Goal: Information Seeking & Learning: Learn about a topic

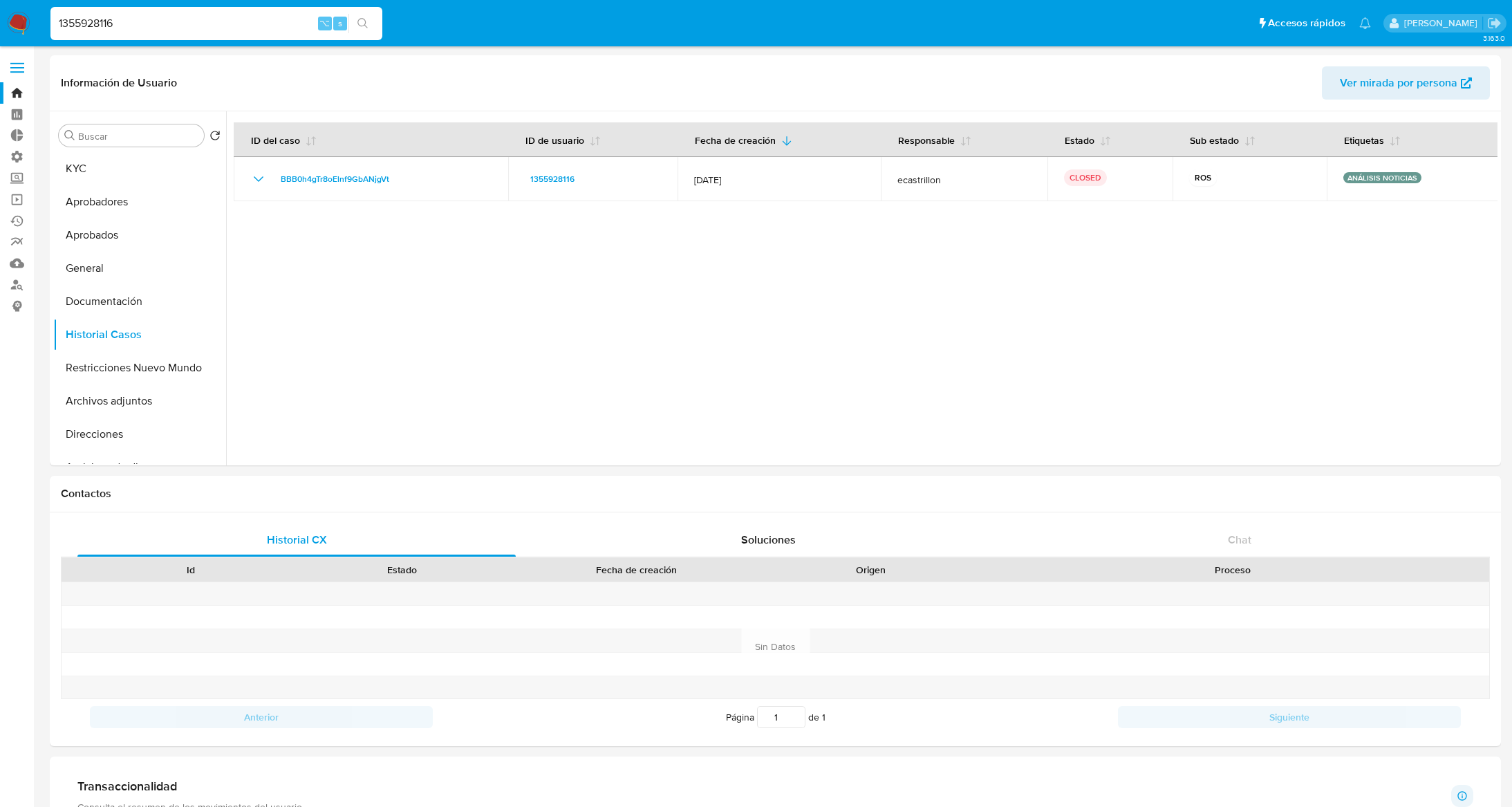
select select "10"
click at [200, 17] on input "1355928116" at bounding box center [216, 23] width 332 height 18
paste input "QSZ9Me9Rn2mHeAevvNefeyTm"
type input "QSZ9Me9Rn2mHeAevvNefeyTm"
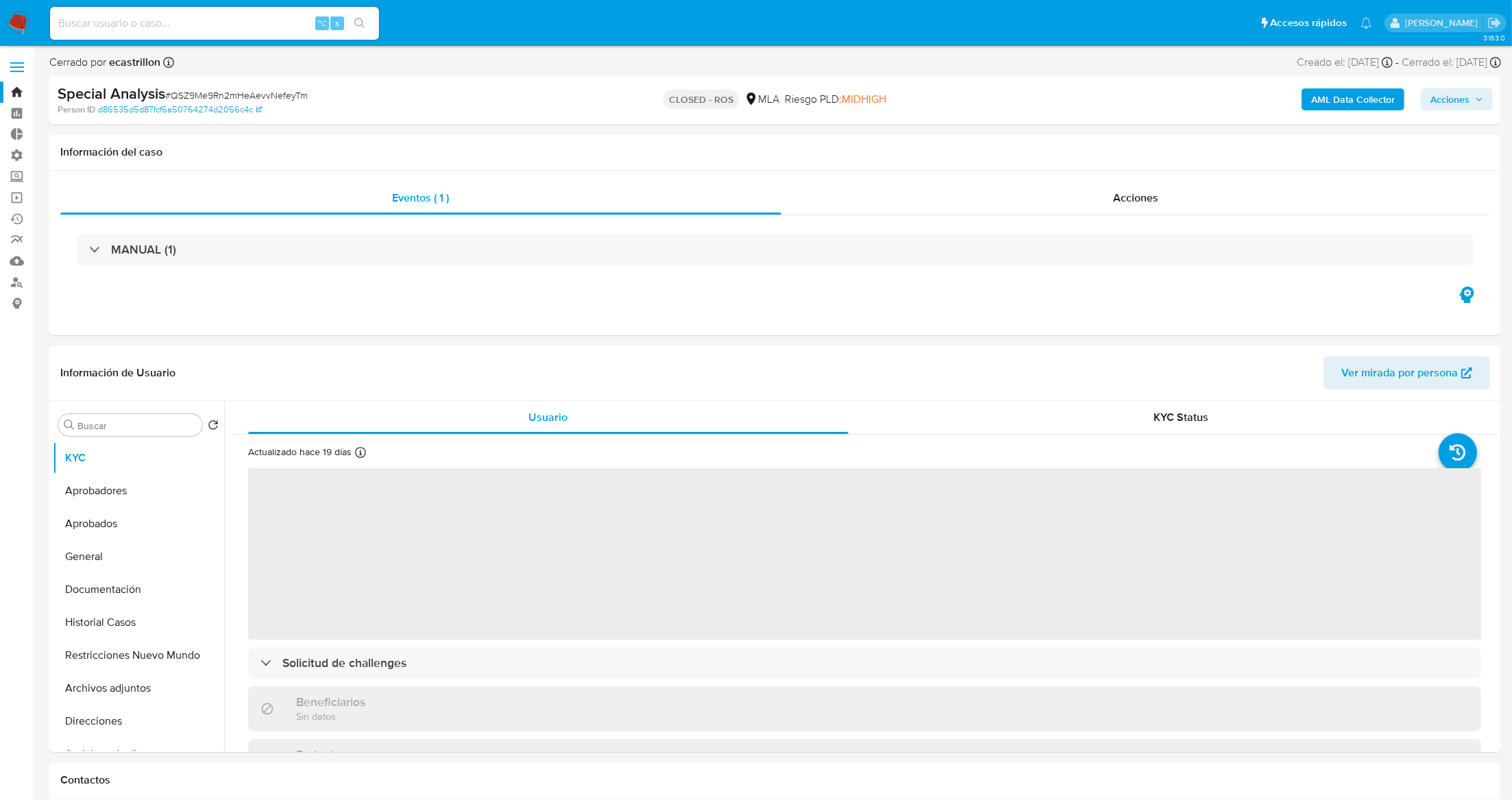
select select "10"
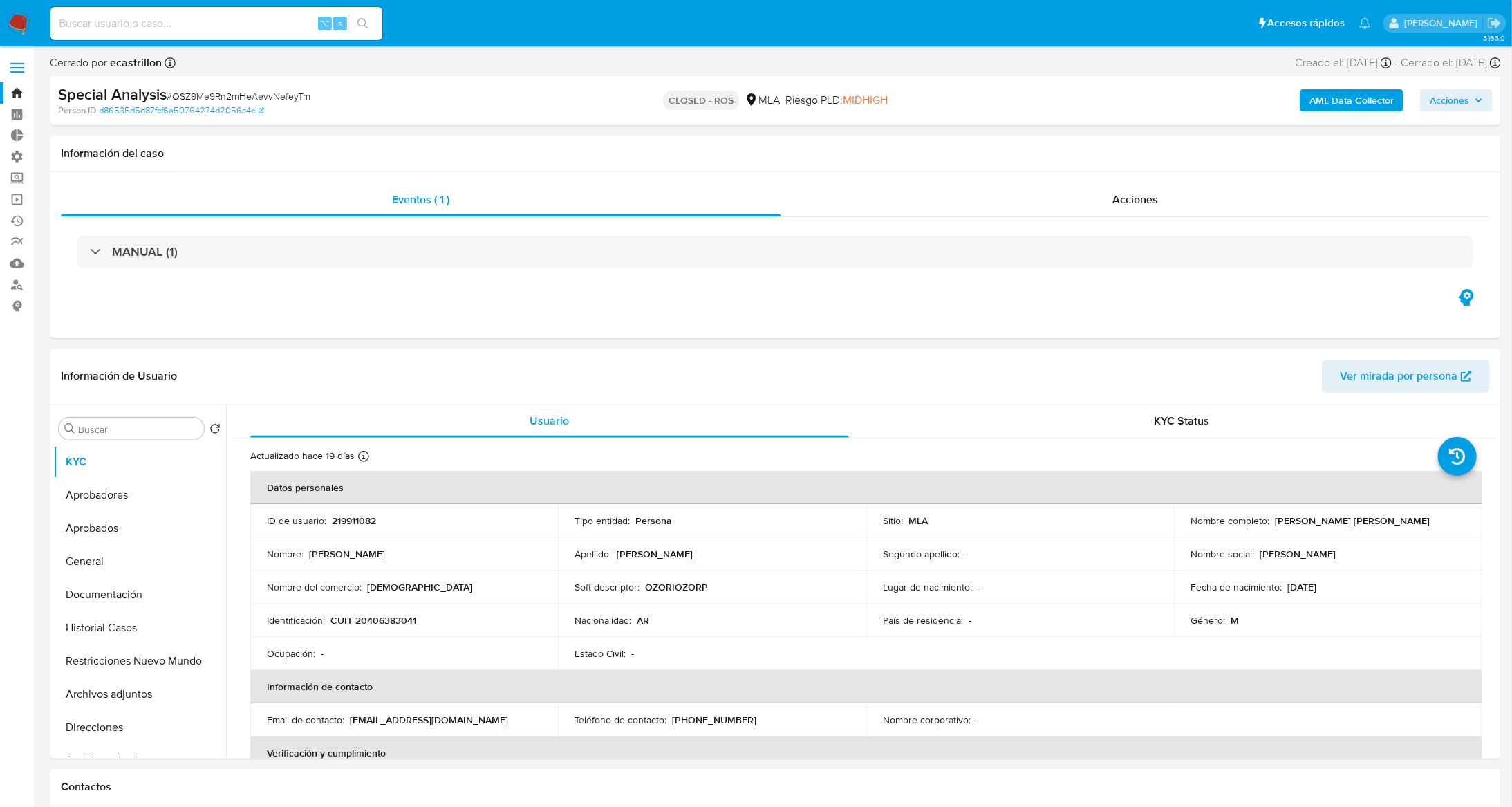
click at [215, 26] on input at bounding box center [216, 23] width 332 height 18
paste input "QSZ9Me9Rn2mHeAevvNefeyTm"
type input "QSZ9Me9Rn2mHeAevvNefeyTm"
click at [1136, 224] on div "MANUAL (1)" at bounding box center [775, 252] width 1429 height 69
click at [1138, 195] on span "Acciones" at bounding box center [1136, 199] width 46 height 16
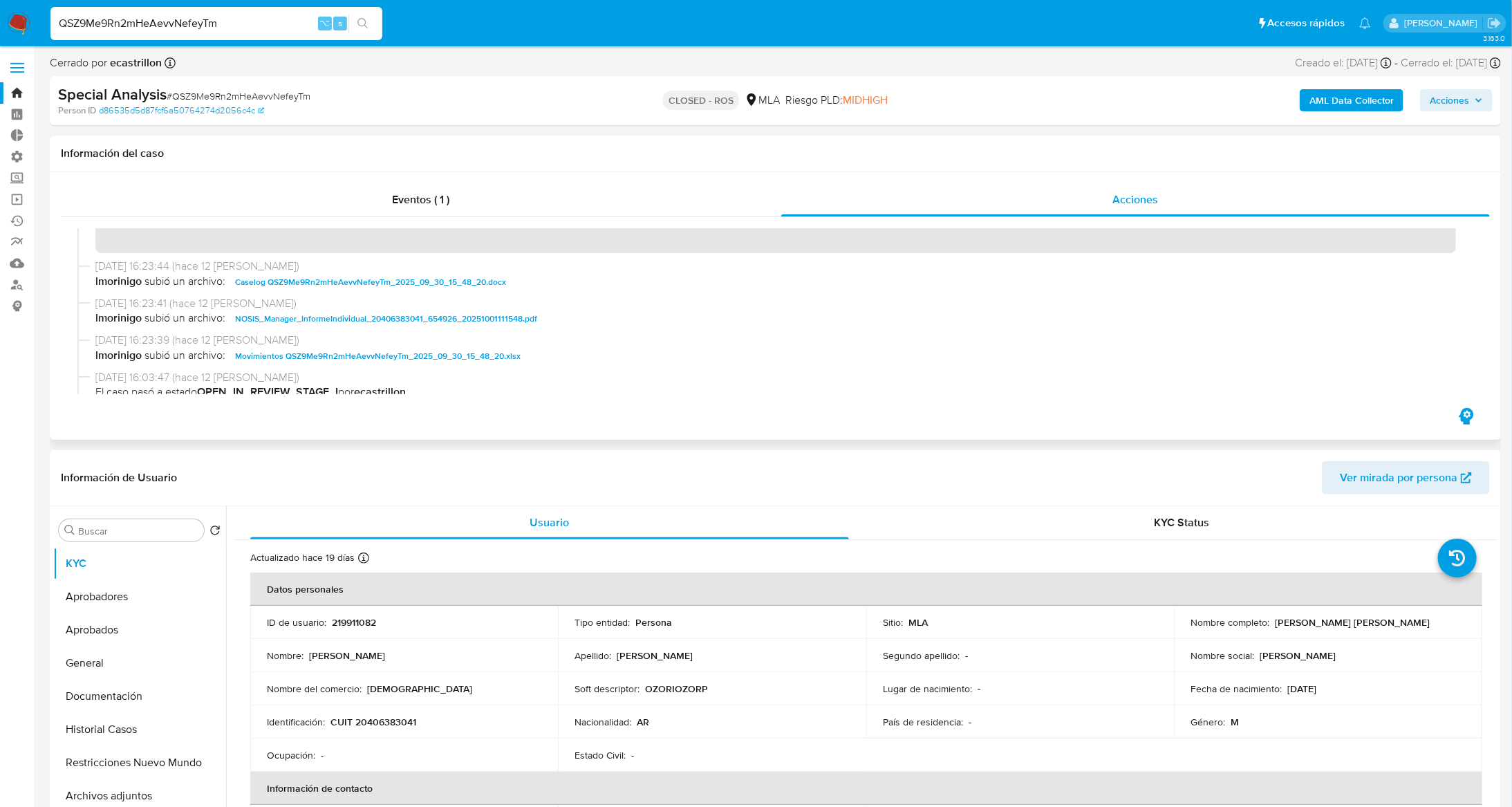
scroll to position [339, 0]
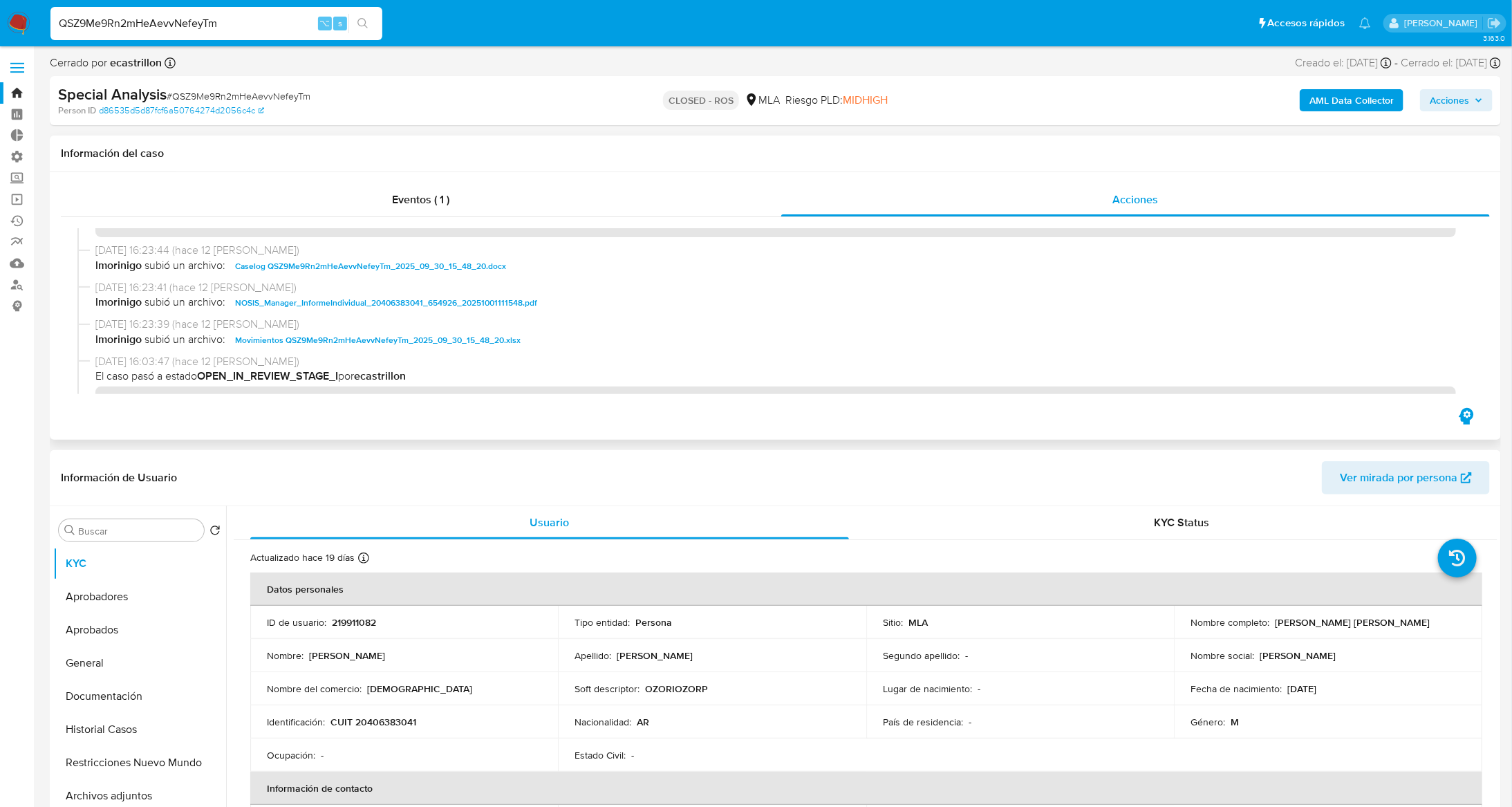
click at [433, 338] on span "Movimientos QSZ9Me9Rn2mHeAevvNefeyTm_2025_09_30_15_48_20.xlsx" at bounding box center [378, 340] width 285 height 17
click at [133, 794] on button "Archivos adjuntos" at bounding box center [134, 795] width 162 height 33
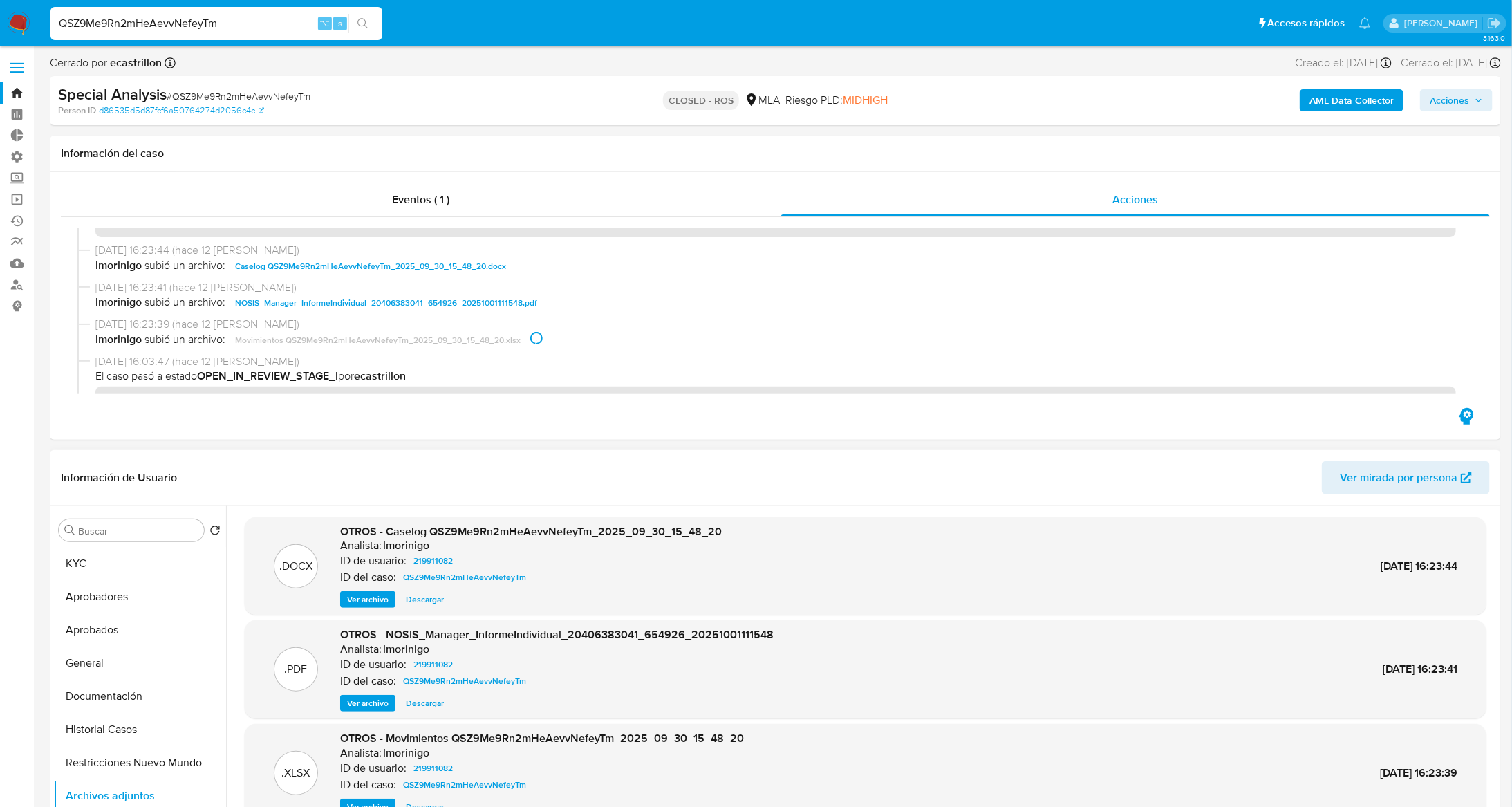
scroll to position [116, 0]
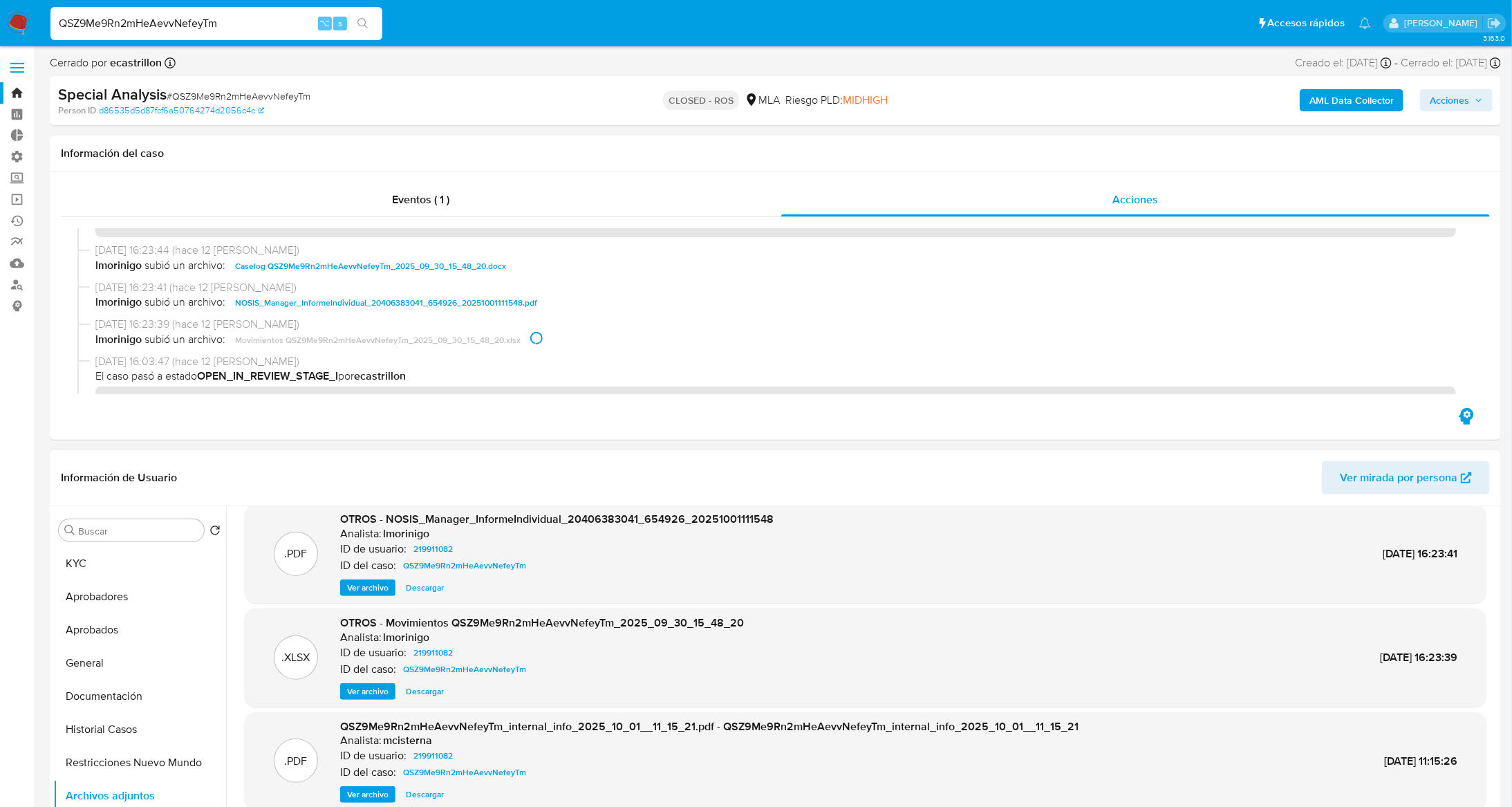
click at [431, 695] on span "Descargar" at bounding box center [424, 691] width 38 height 14
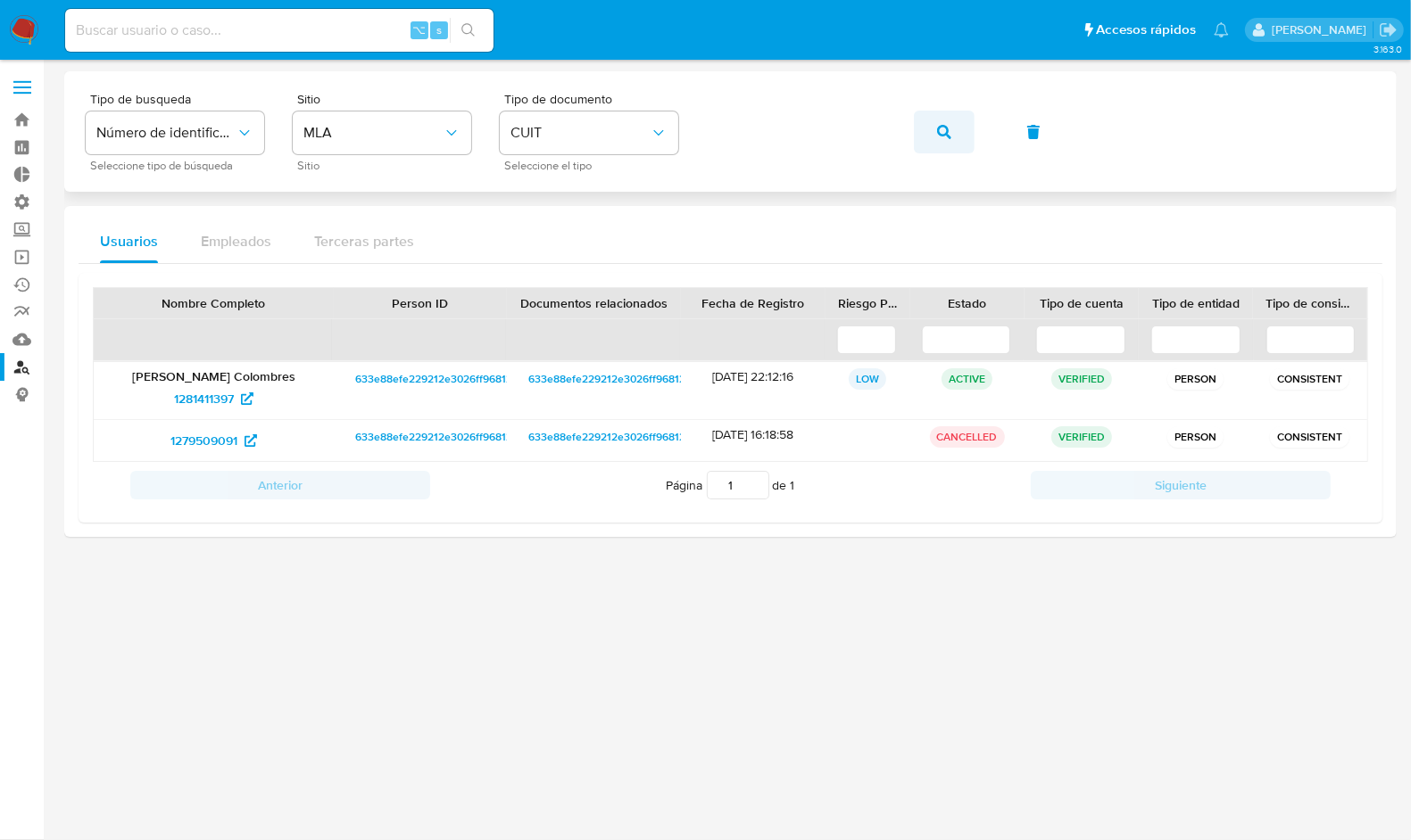
click at [943, 139] on span "button" at bounding box center [944, 131] width 14 height 39
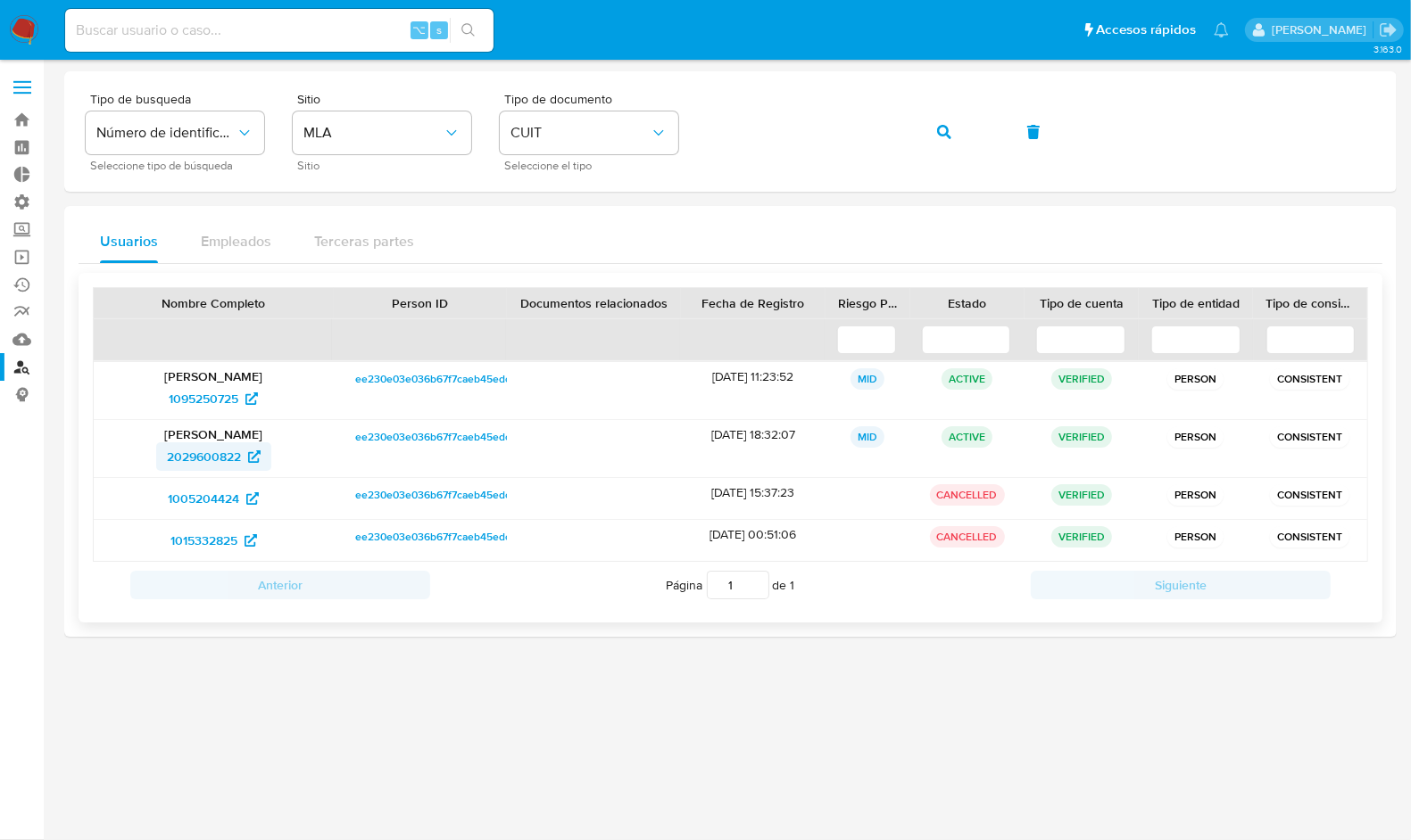
click at [190, 457] on span "2029600822" at bounding box center [204, 457] width 74 height 29
click at [937, 139] on span "button" at bounding box center [944, 131] width 14 height 39
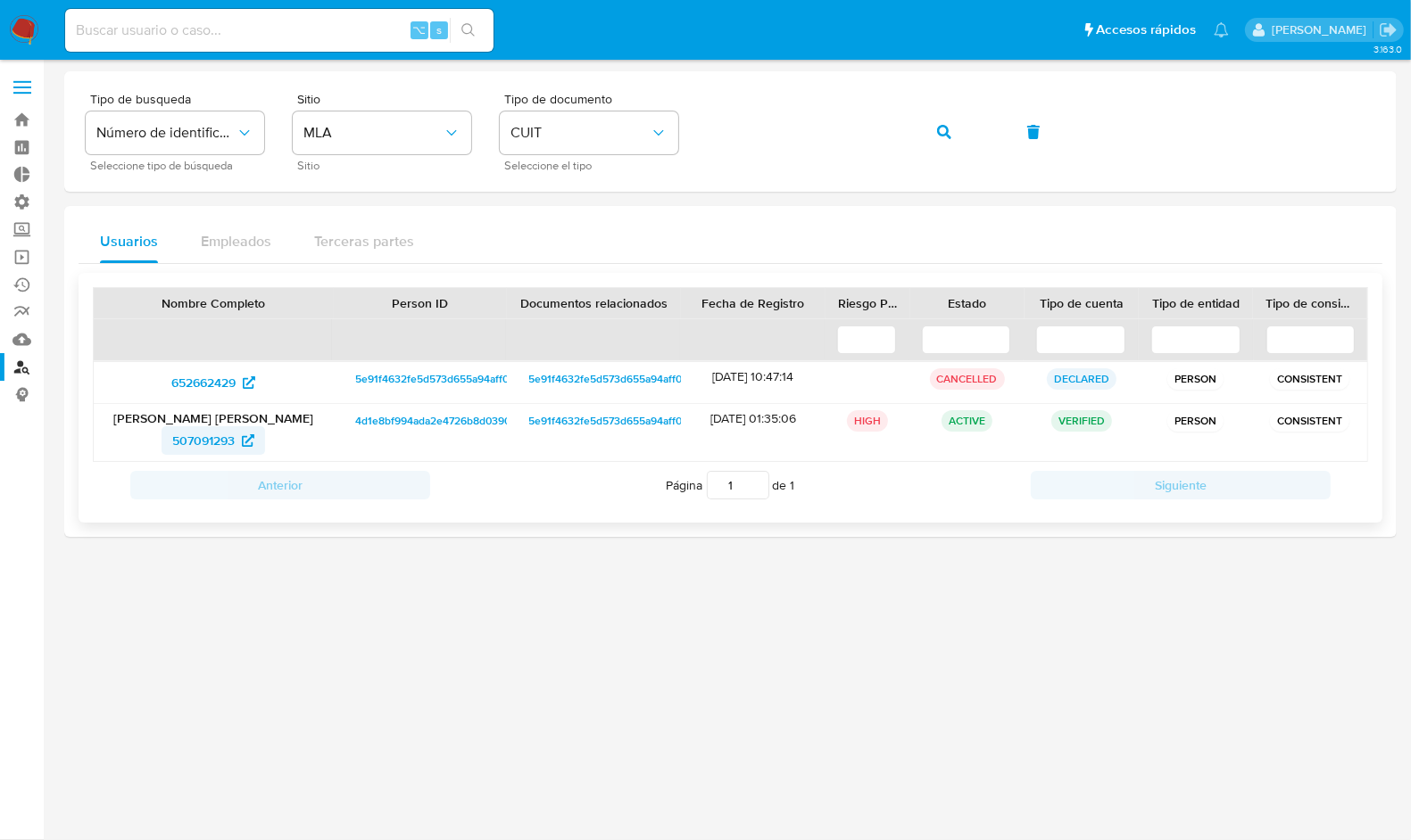
click at [215, 431] on span "507091293" at bounding box center [203, 440] width 63 height 29
click at [926, 139] on button "button" at bounding box center [944, 131] width 61 height 43
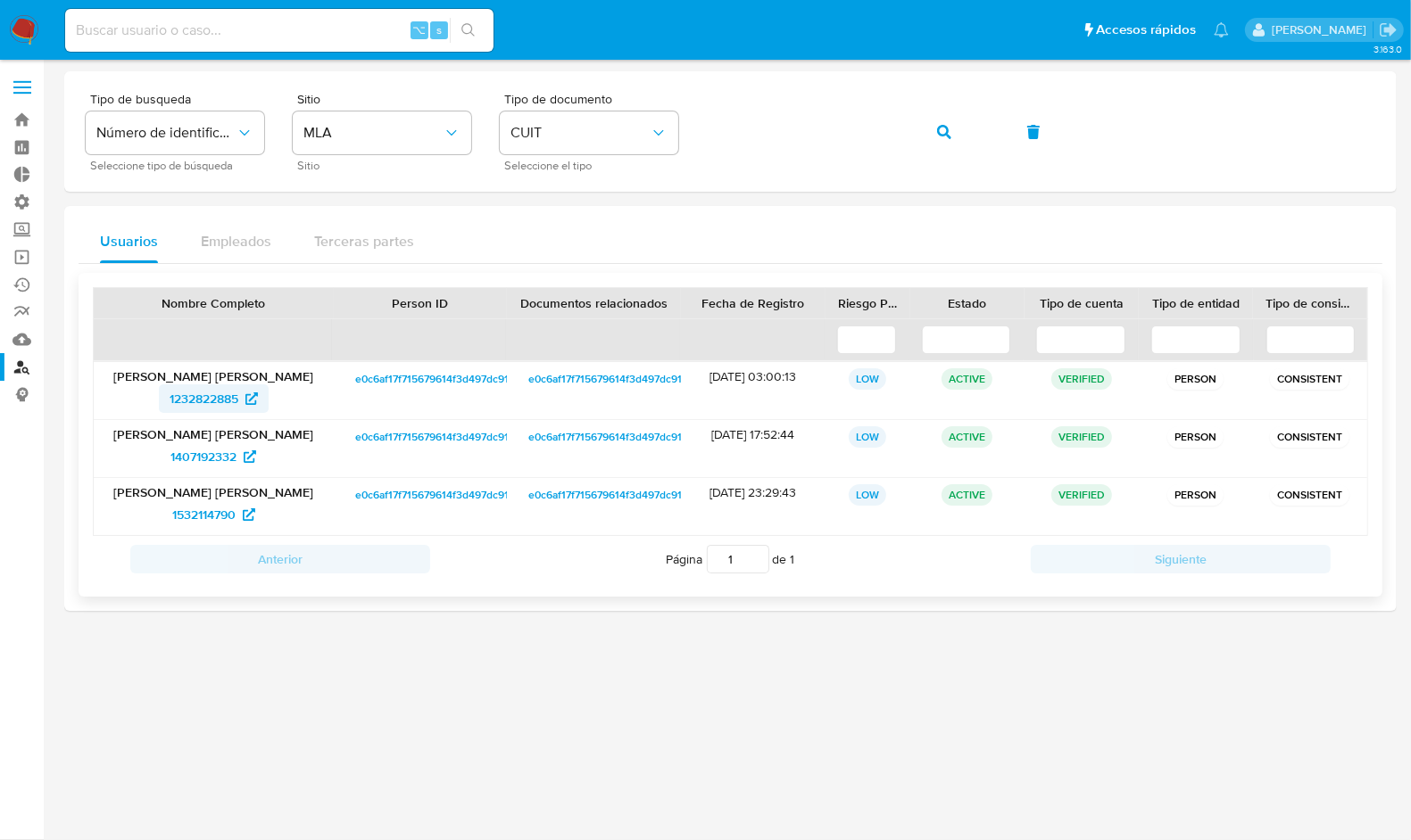
click at [191, 395] on span "1232822885" at bounding box center [203, 398] width 69 height 29
click at [938, 133] on icon "button" at bounding box center [944, 131] width 14 height 14
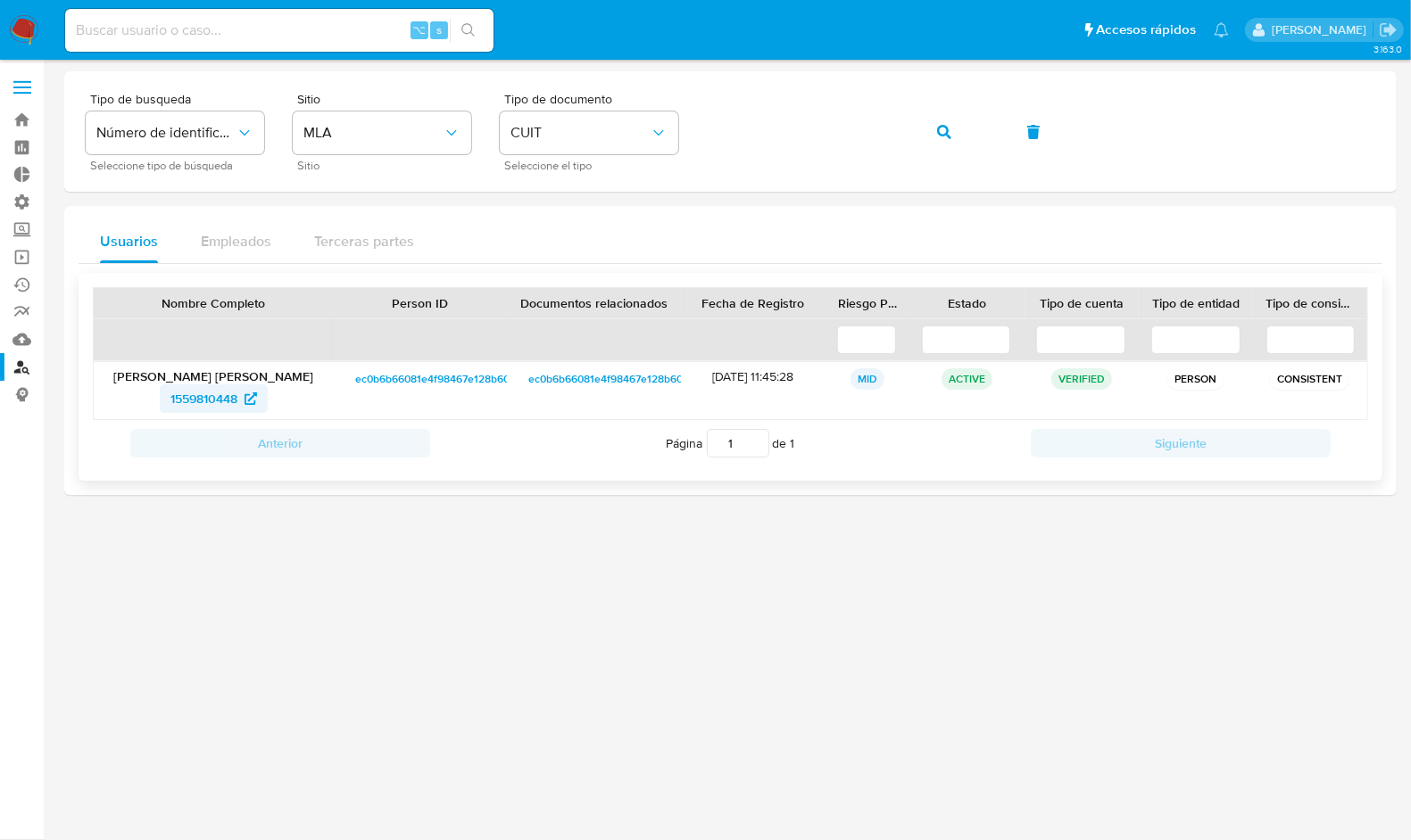
click at [191, 399] on span "1559810448" at bounding box center [203, 398] width 67 height 29
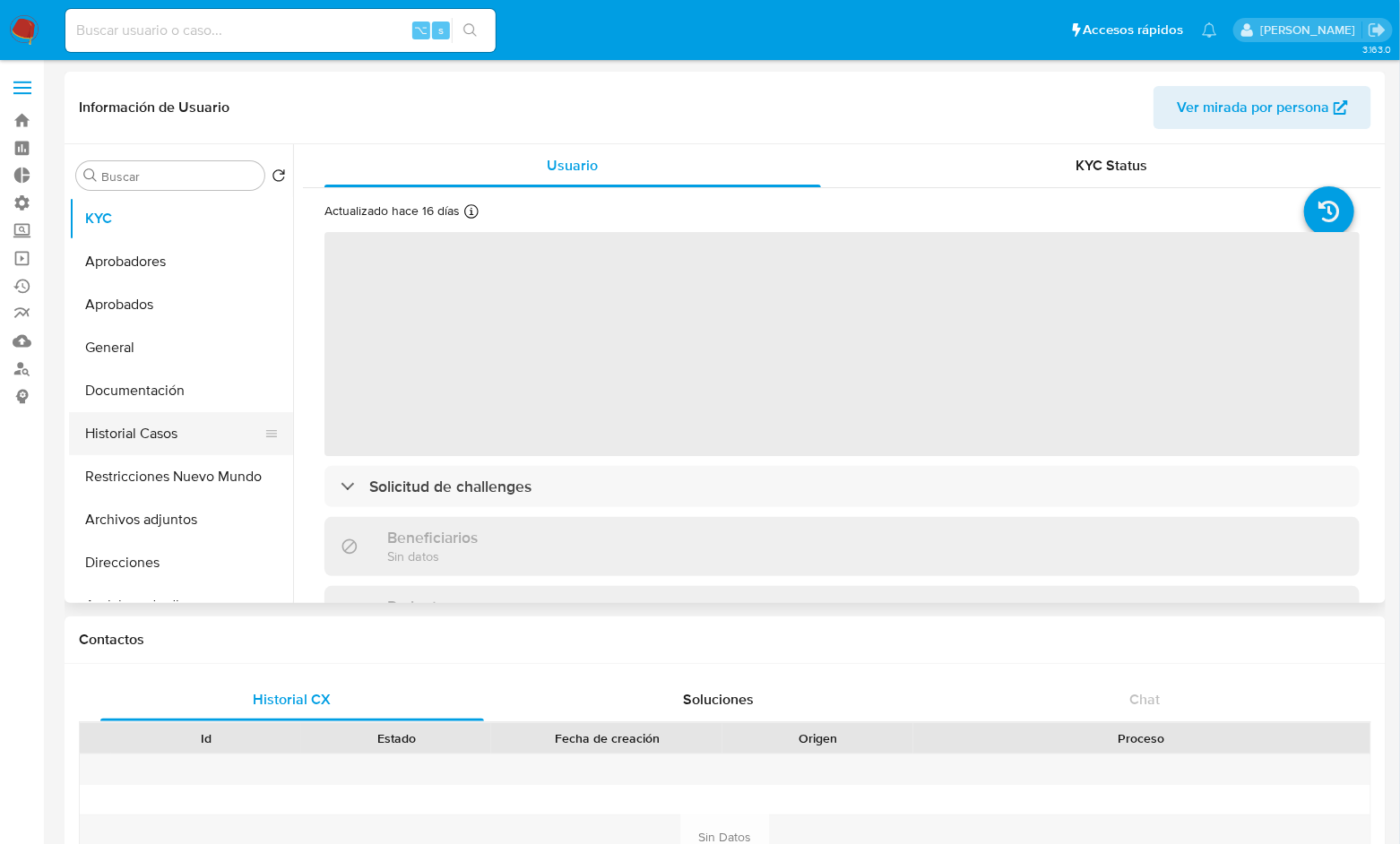
select select "10"
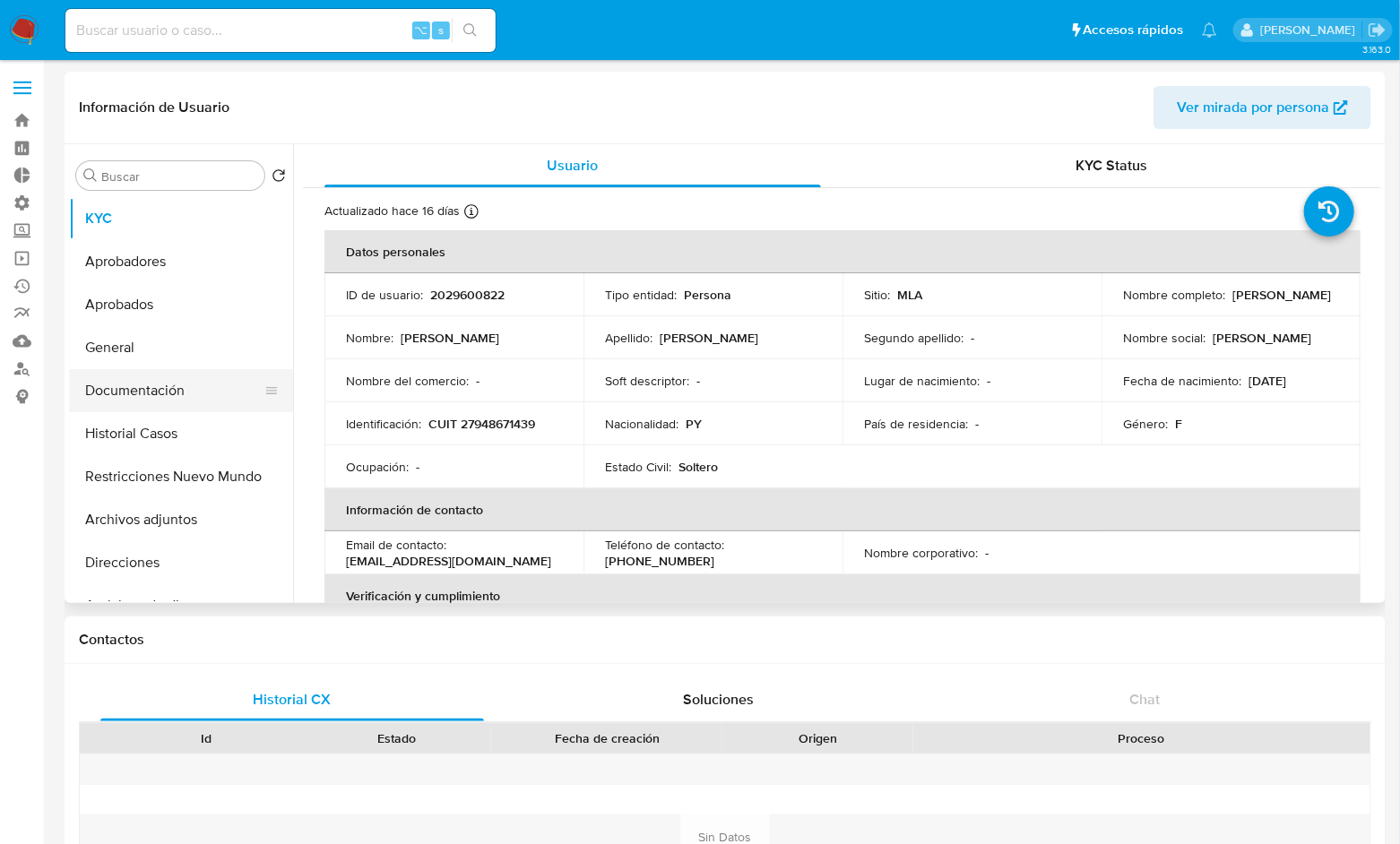
click at [172, 391] on button "Documentación" at bounding box center [174, 390] width 210 height 43
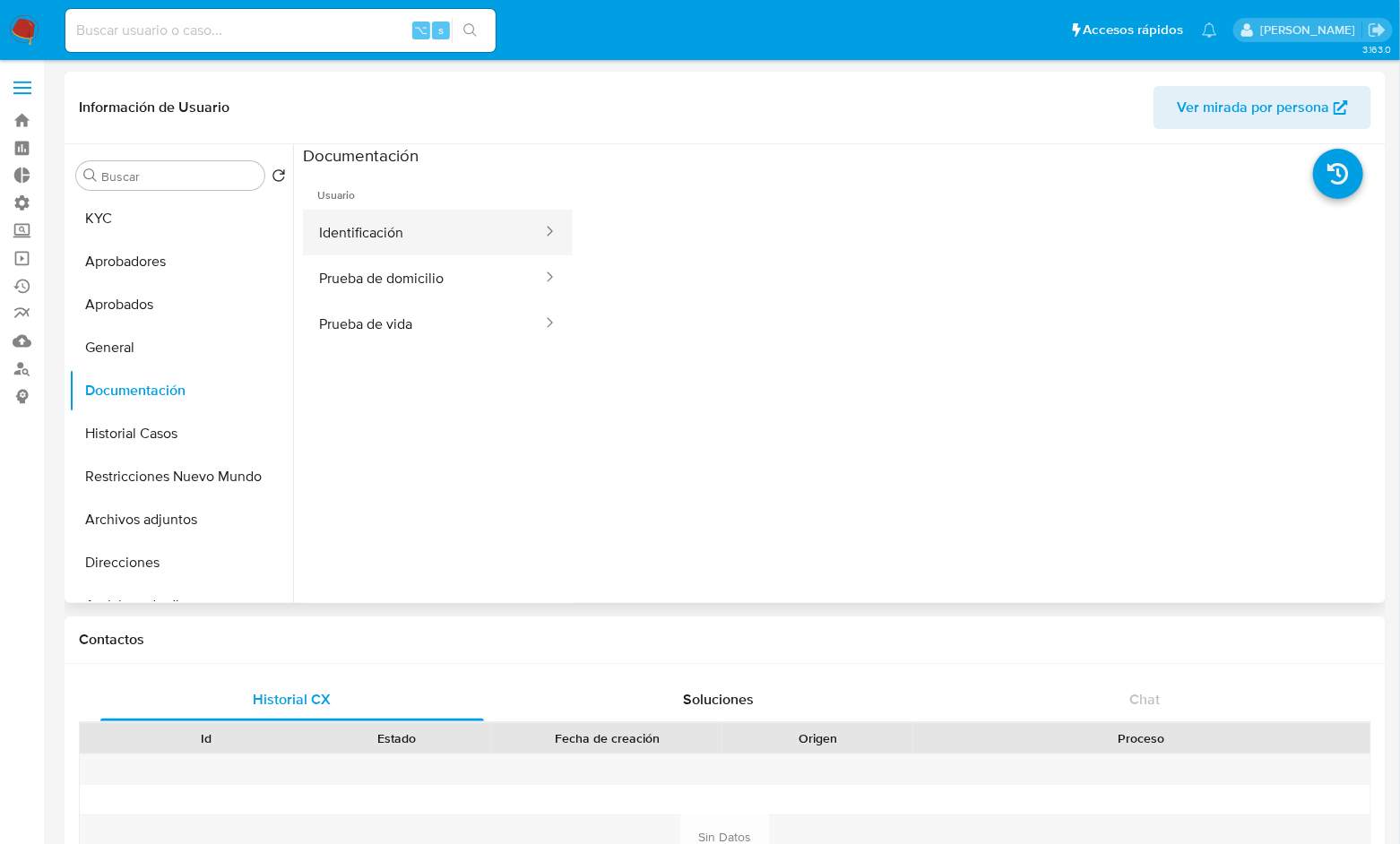
click at [425, 238] on button "Identificación" at bounding box center [423, 233] width 241 height 46
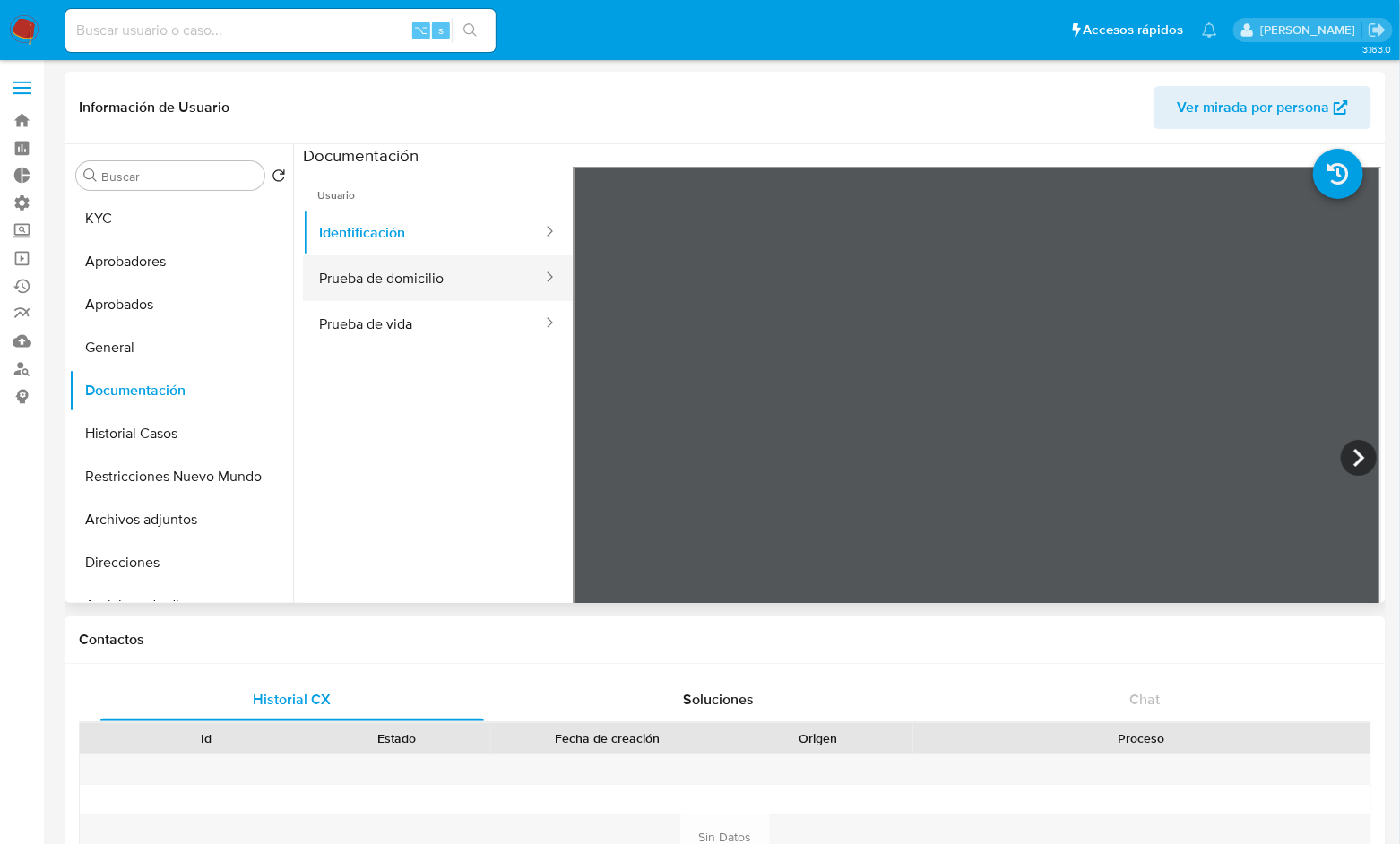
click at [414, 288] on button "Prueba de domicilio" at bounding box center [423, 278] width 241 height 46
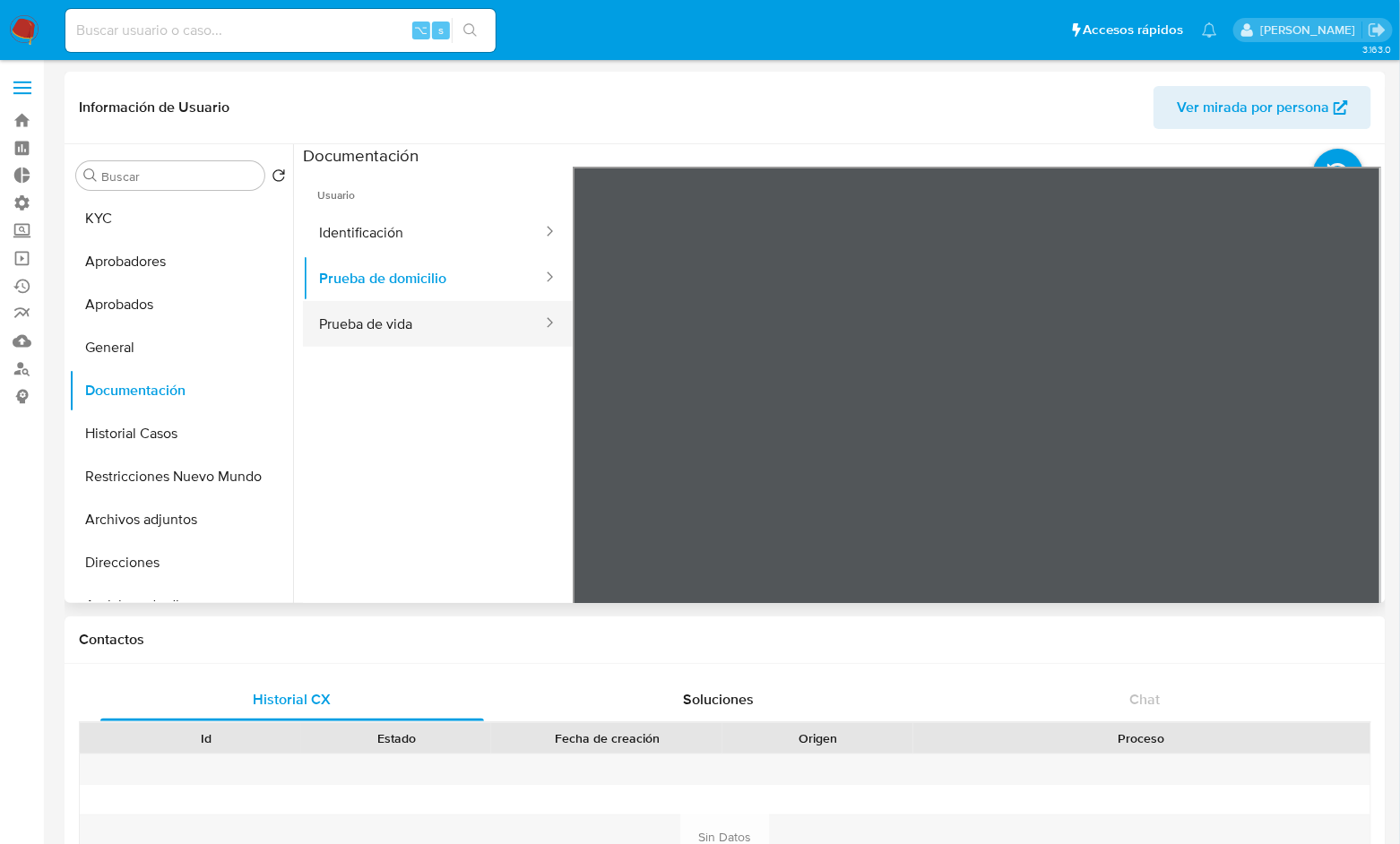
click at [396, 327] on button "Prueba de vida" at bounding box center [423, 324] width 241 height 46
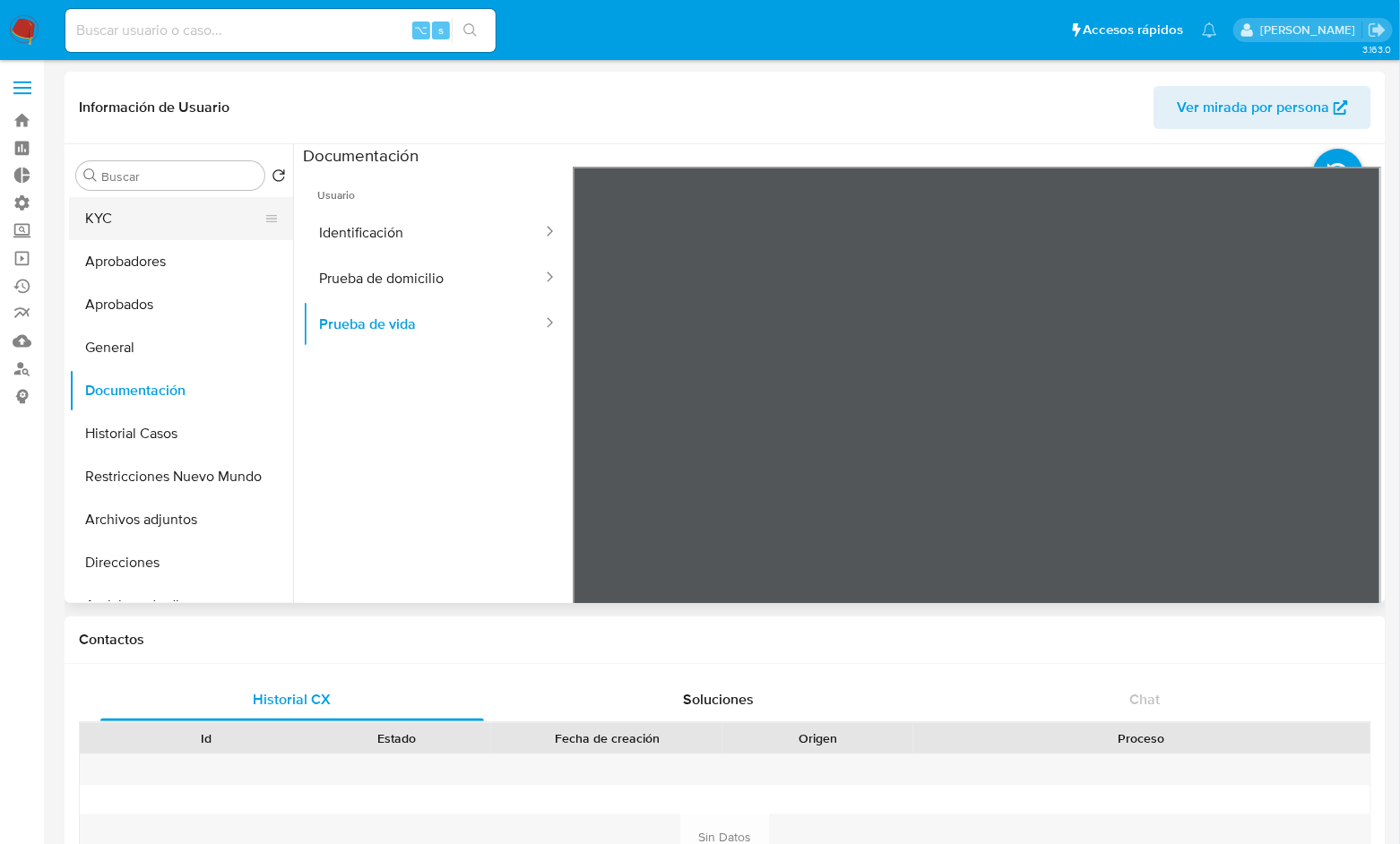
click at [132, 218] on button "KYC" at bounding box center [174, 218] width 210 height 43
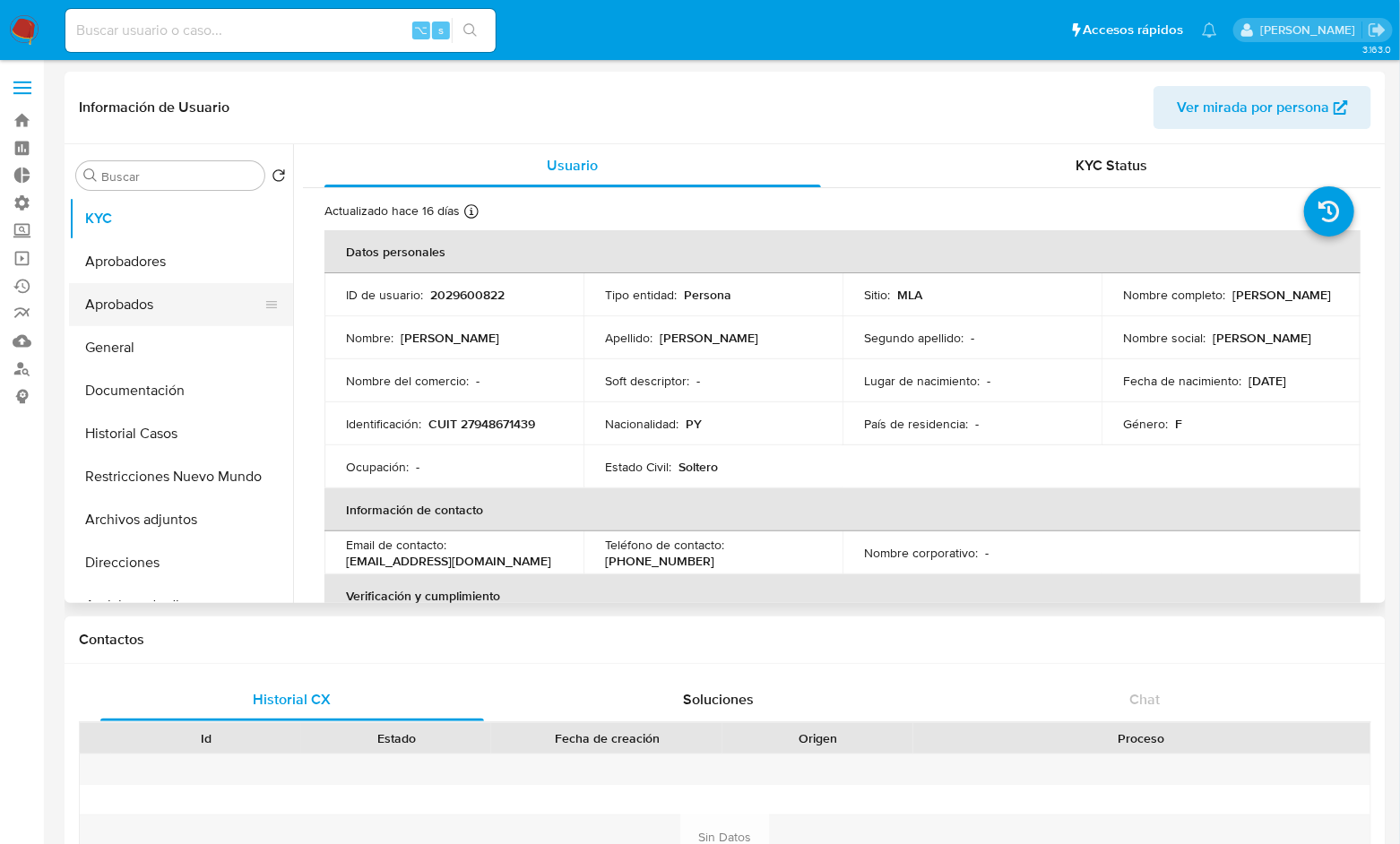
click at [149, 309] on button "Aprobados" at bounding box center [174, 304] width 210 height 43
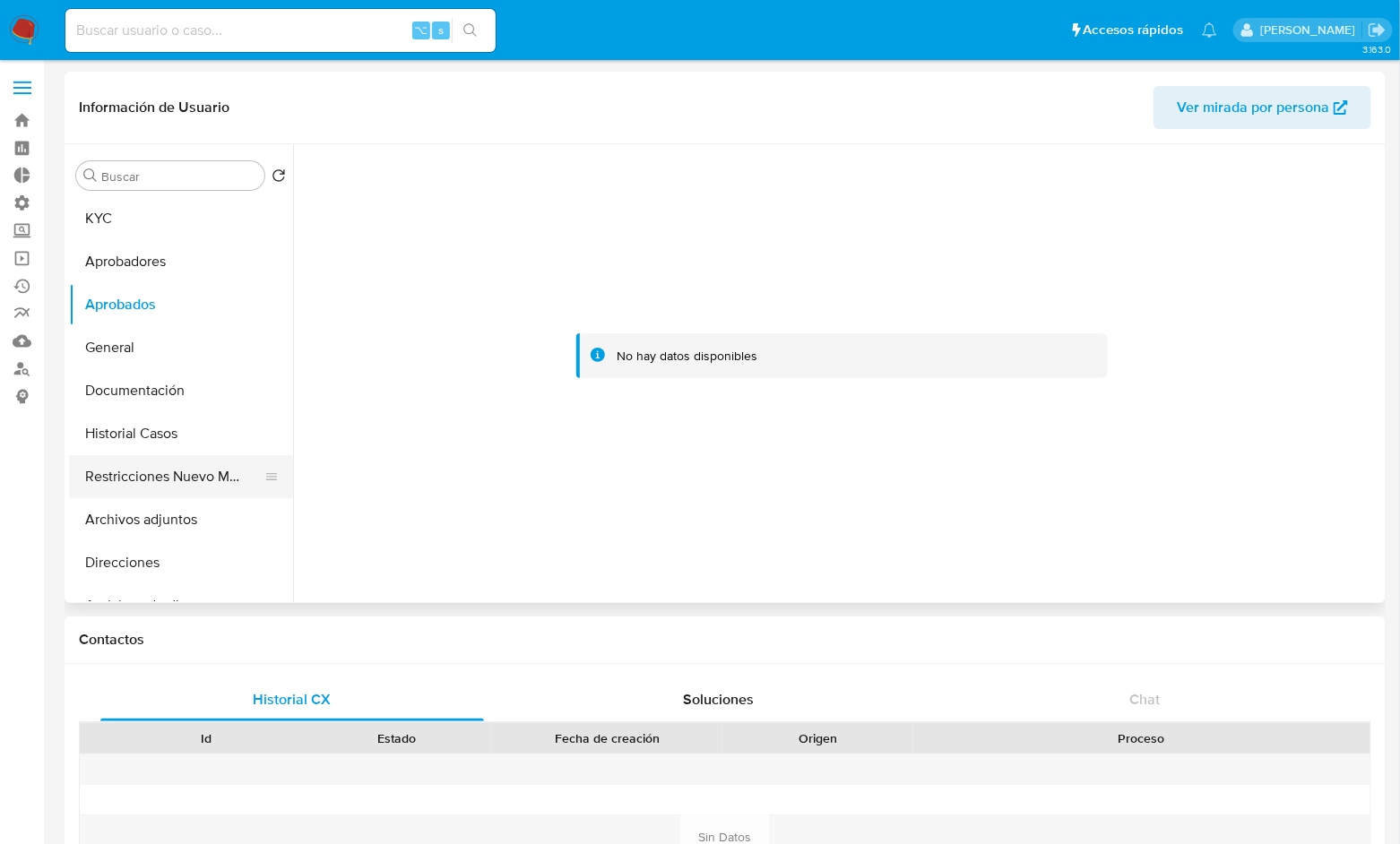
click at [165, 472] on button "Restricciones Nuevo Mundo" at bounding box center [174, 476] width 210 height 43
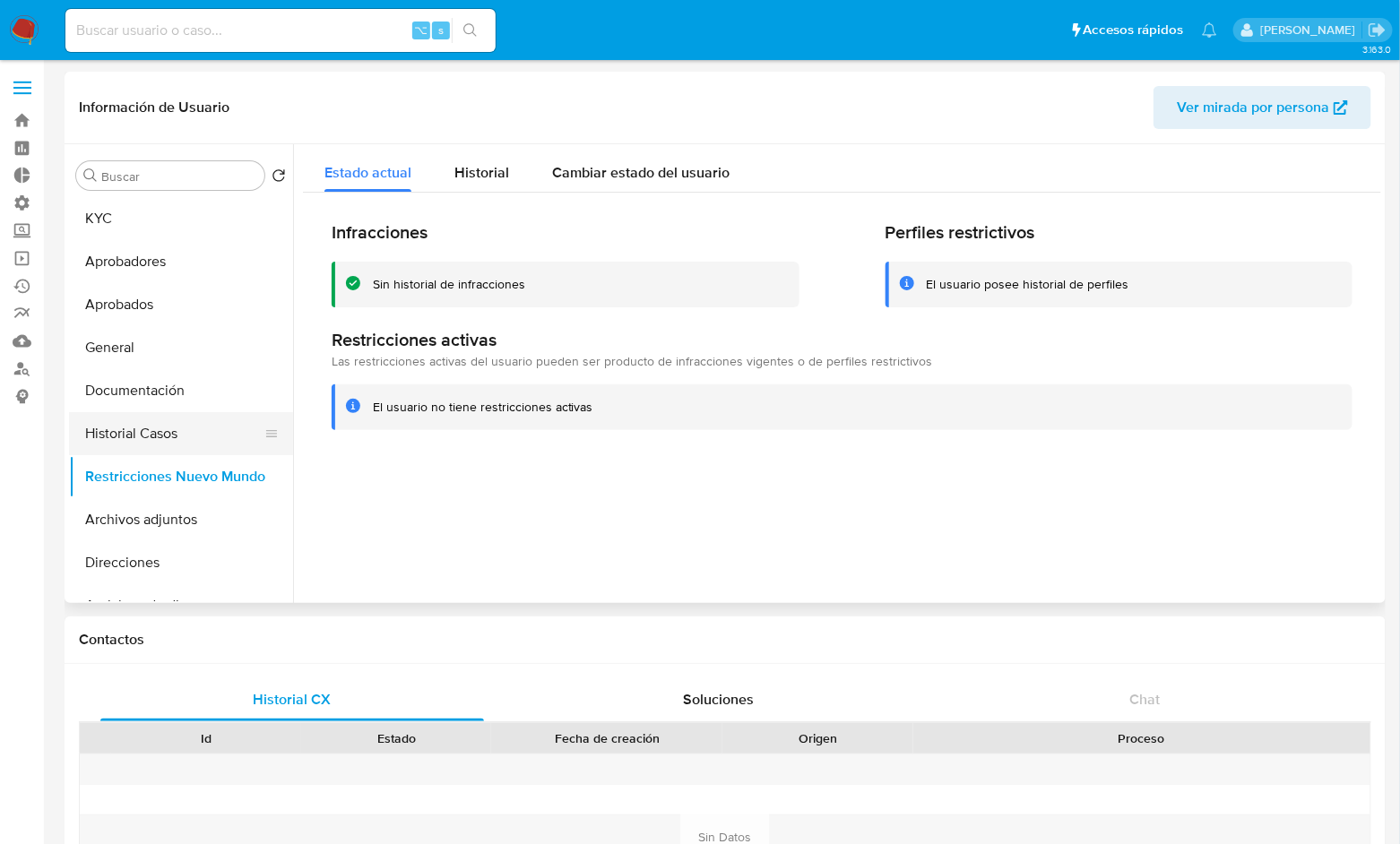
click at [160, 433] on button "Historial Casos" at bounding box center [174, 433] width 210 height 43
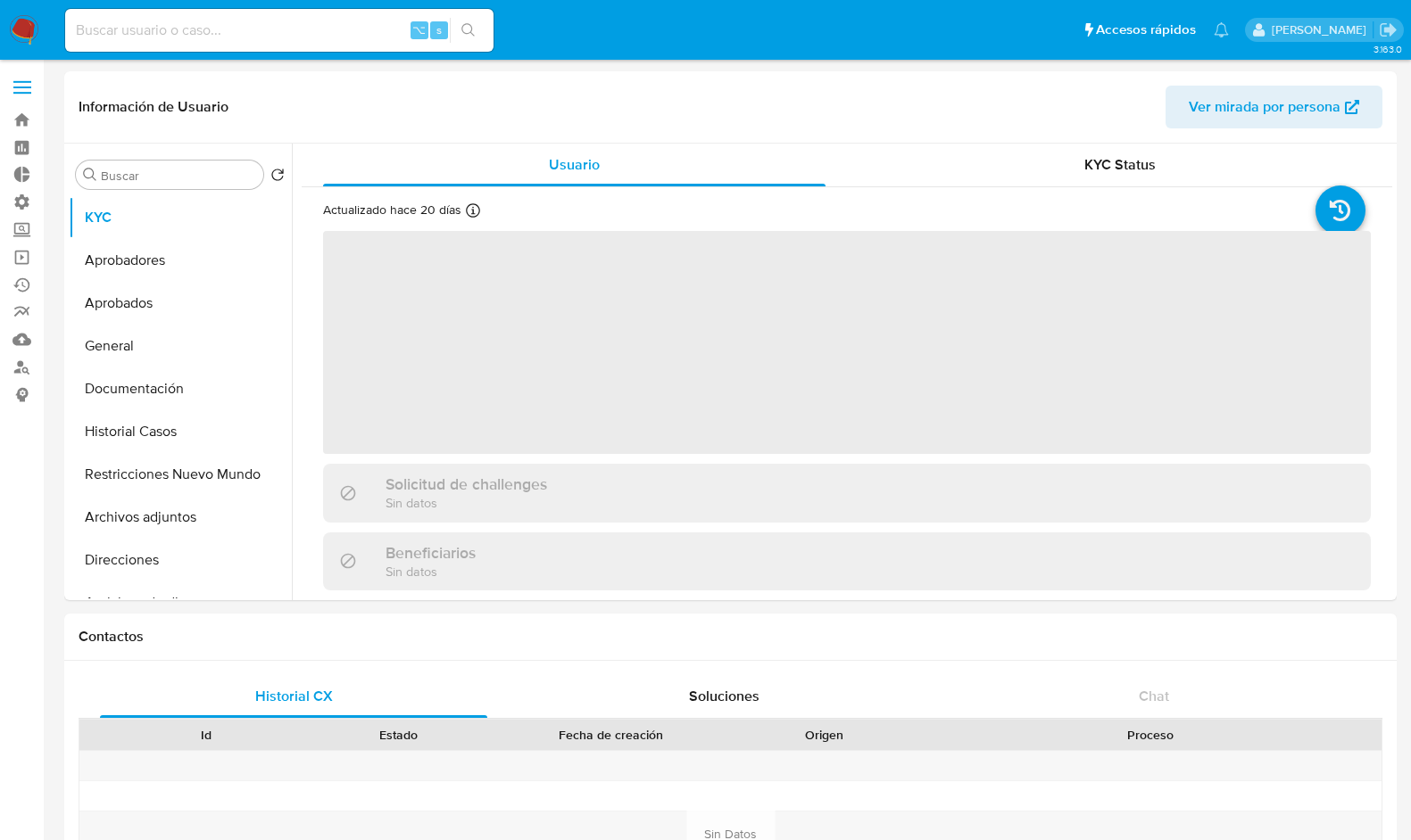
select select "10"
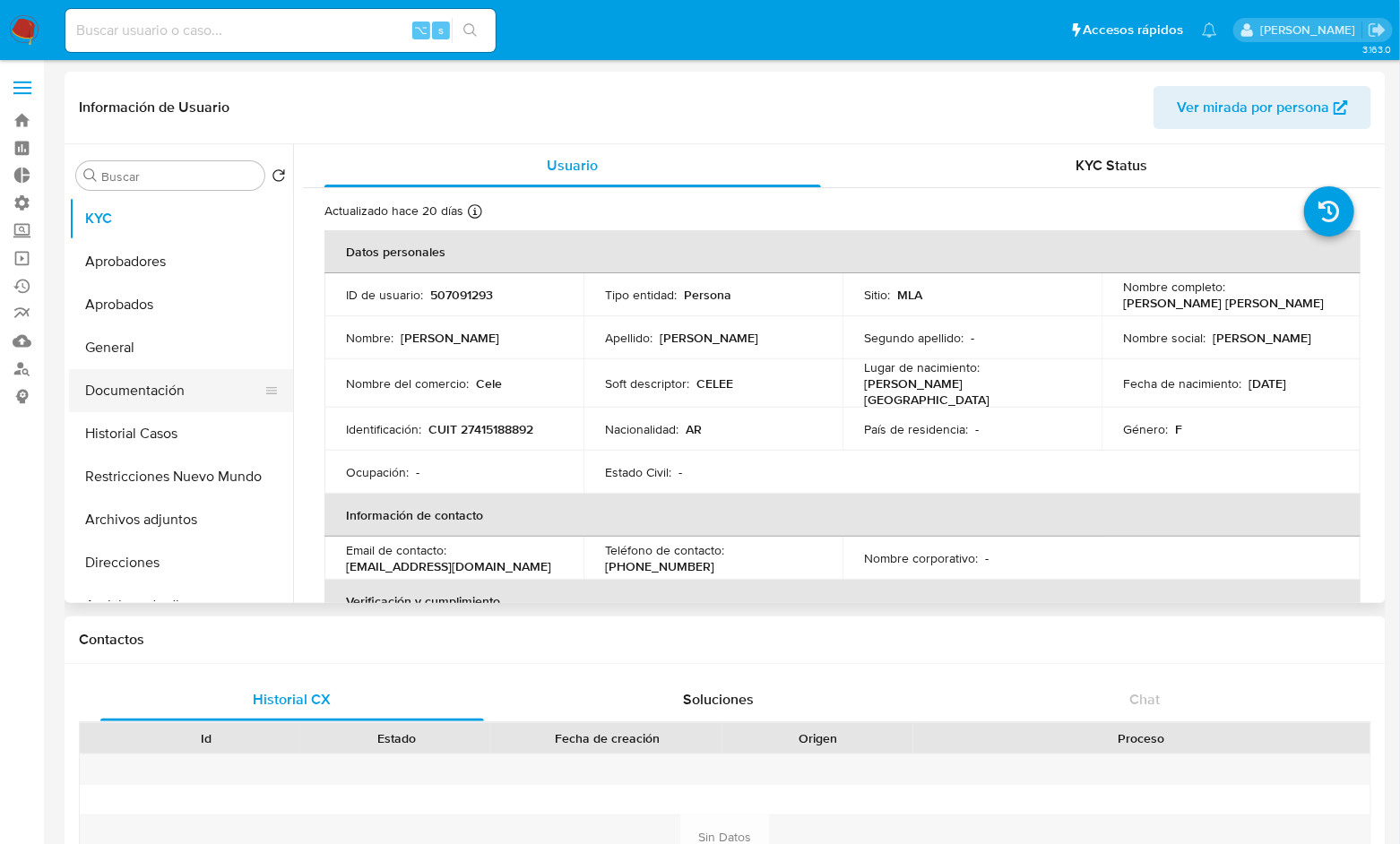
click at [162, 402] on button "Documentación" at bounding box center [174, 390] width 210 height 43
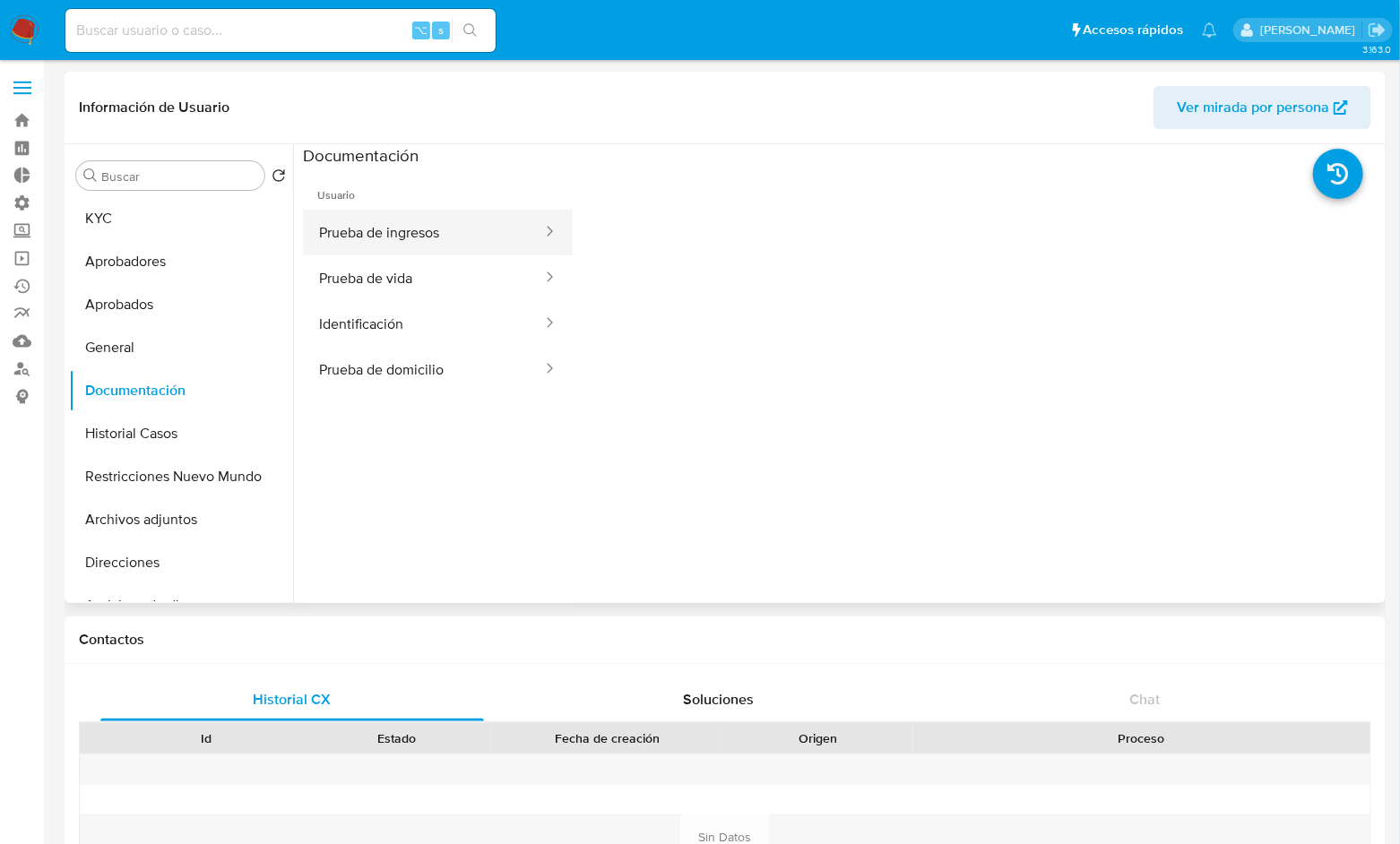
click at [462, 231] on button "Prueba de ingresos" at bounding box center [423, 233] width 241 height 46
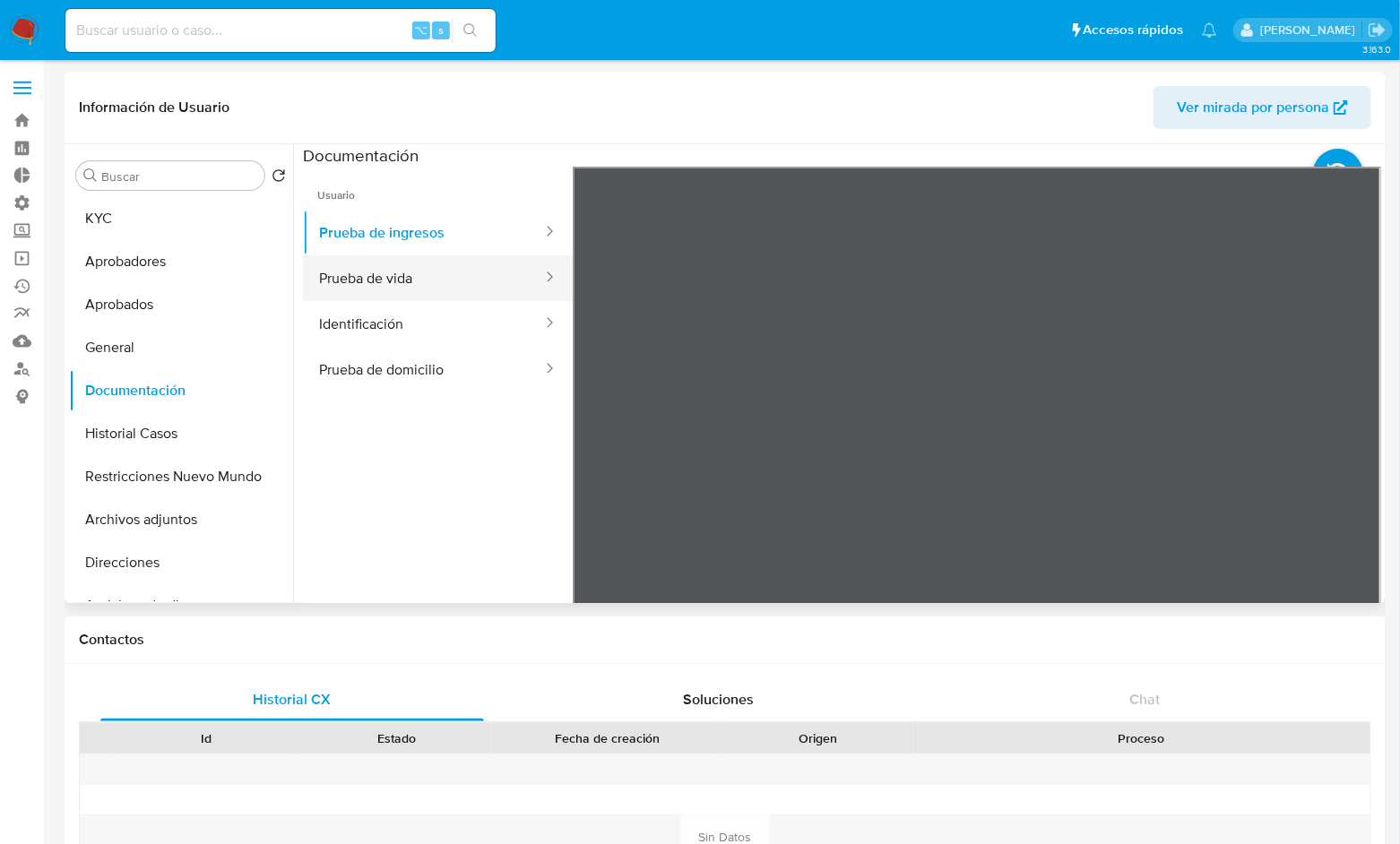
click at [447, 276] on button "Prueba de vida" at bounding box center [423, 278] width 241 height 46
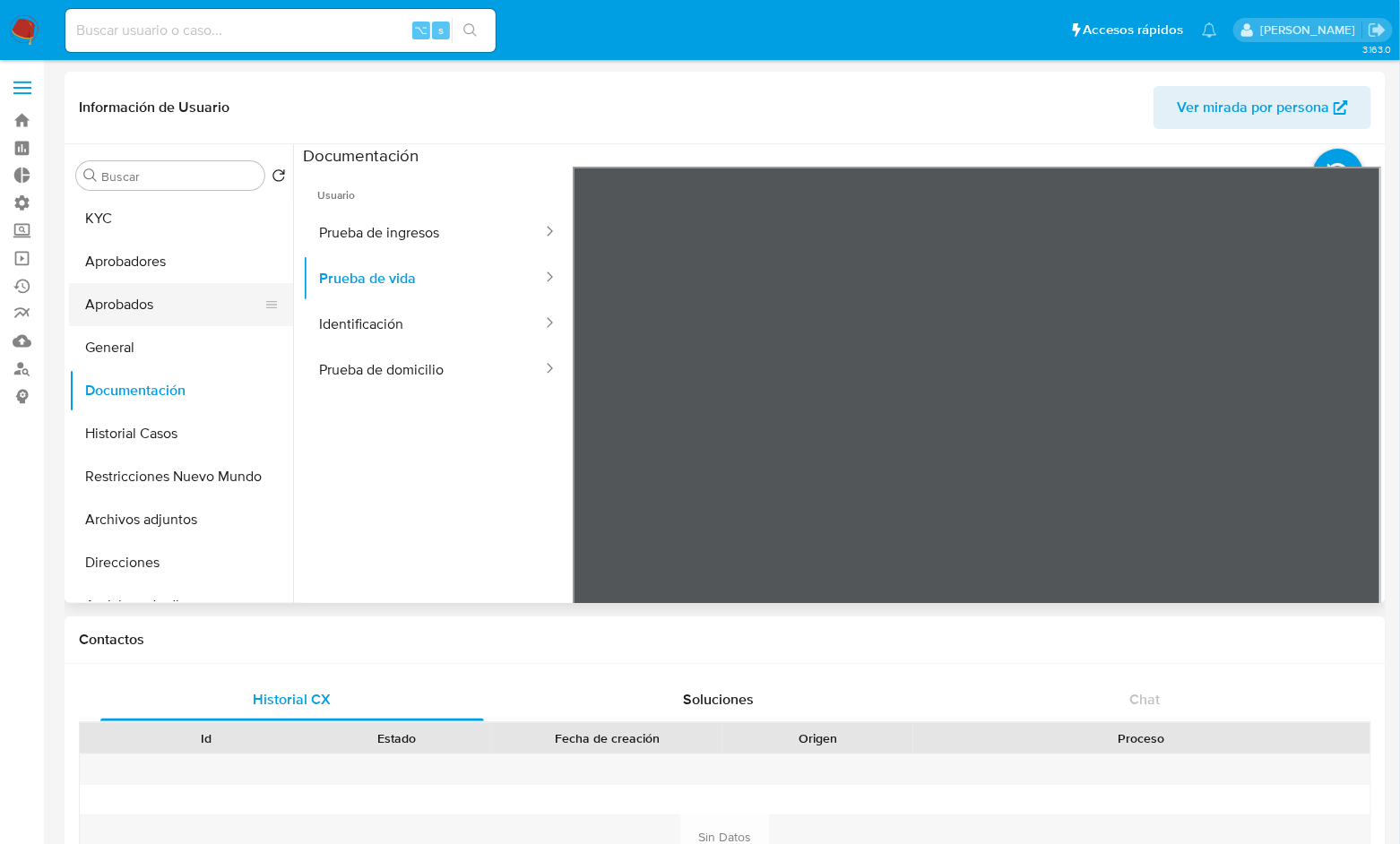
click at [160, 308] on button "Aprobados" at bounding box center [174, 304] width 210 height 43
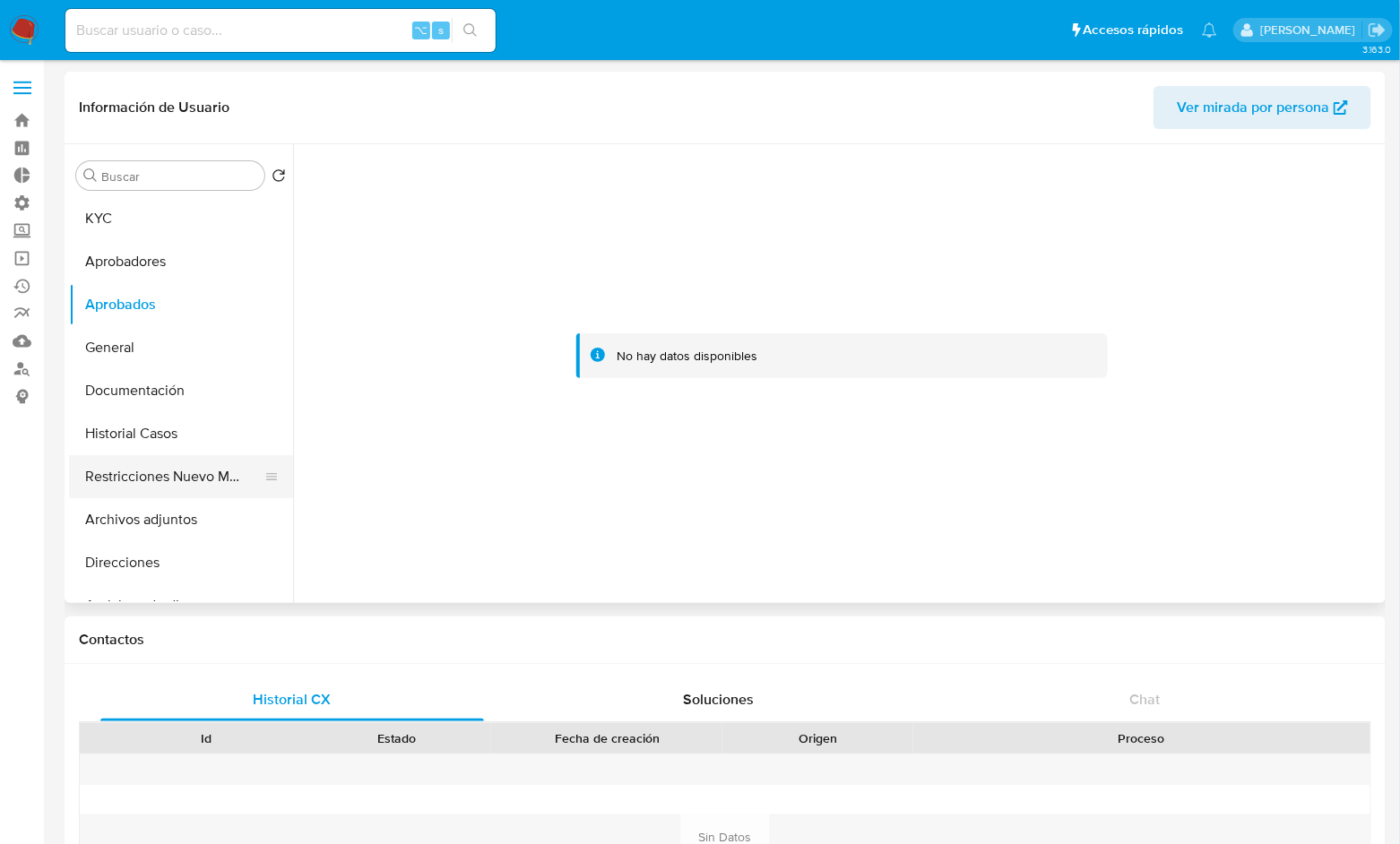
click at [193, 483] on button "Restricciones Nuevo Mundo" at bounding box center [174, 476] width 210 height 43
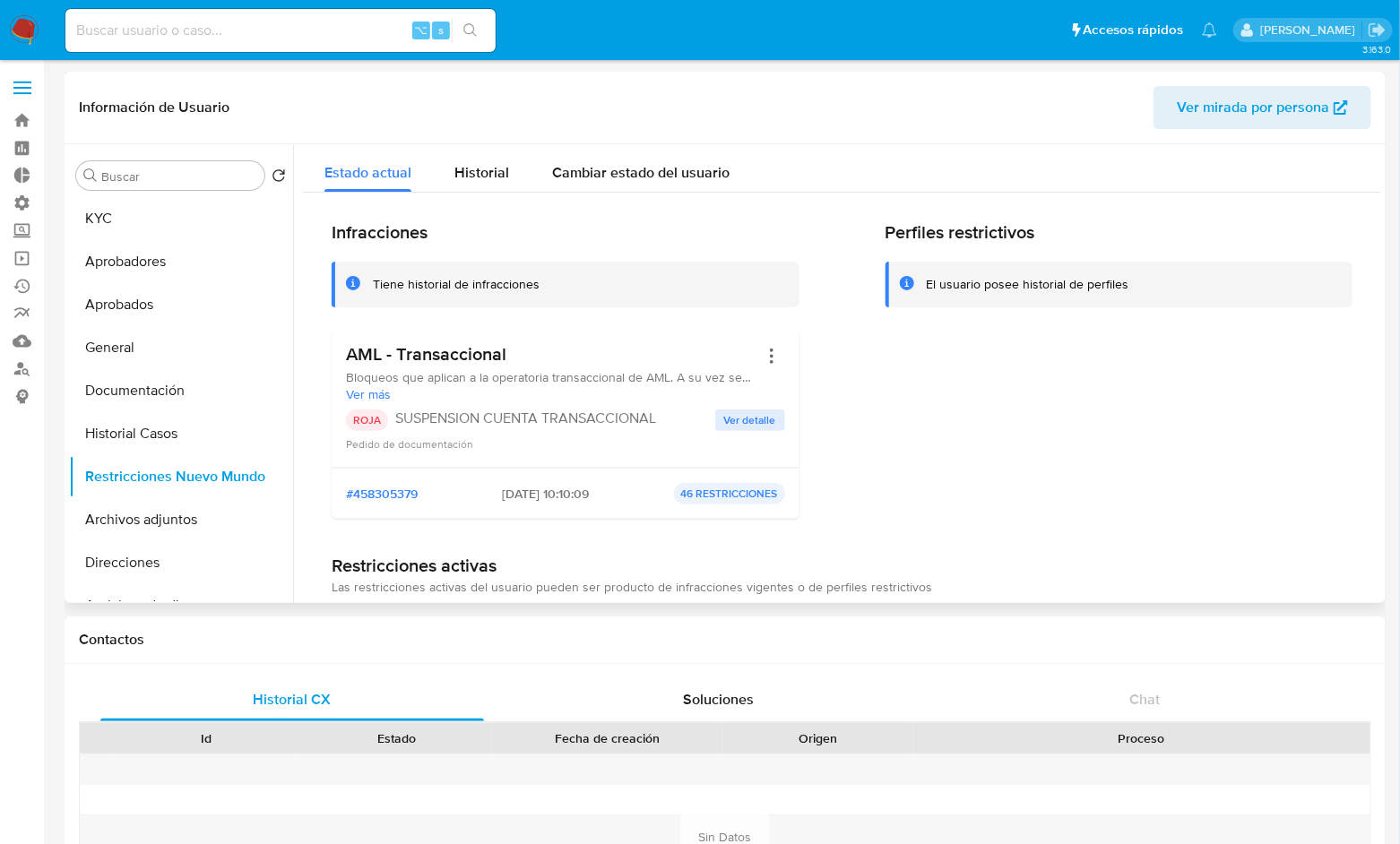
click at [763, 420] on span "Ver detalle" at bounding box center [750, 420] width 52 height 18
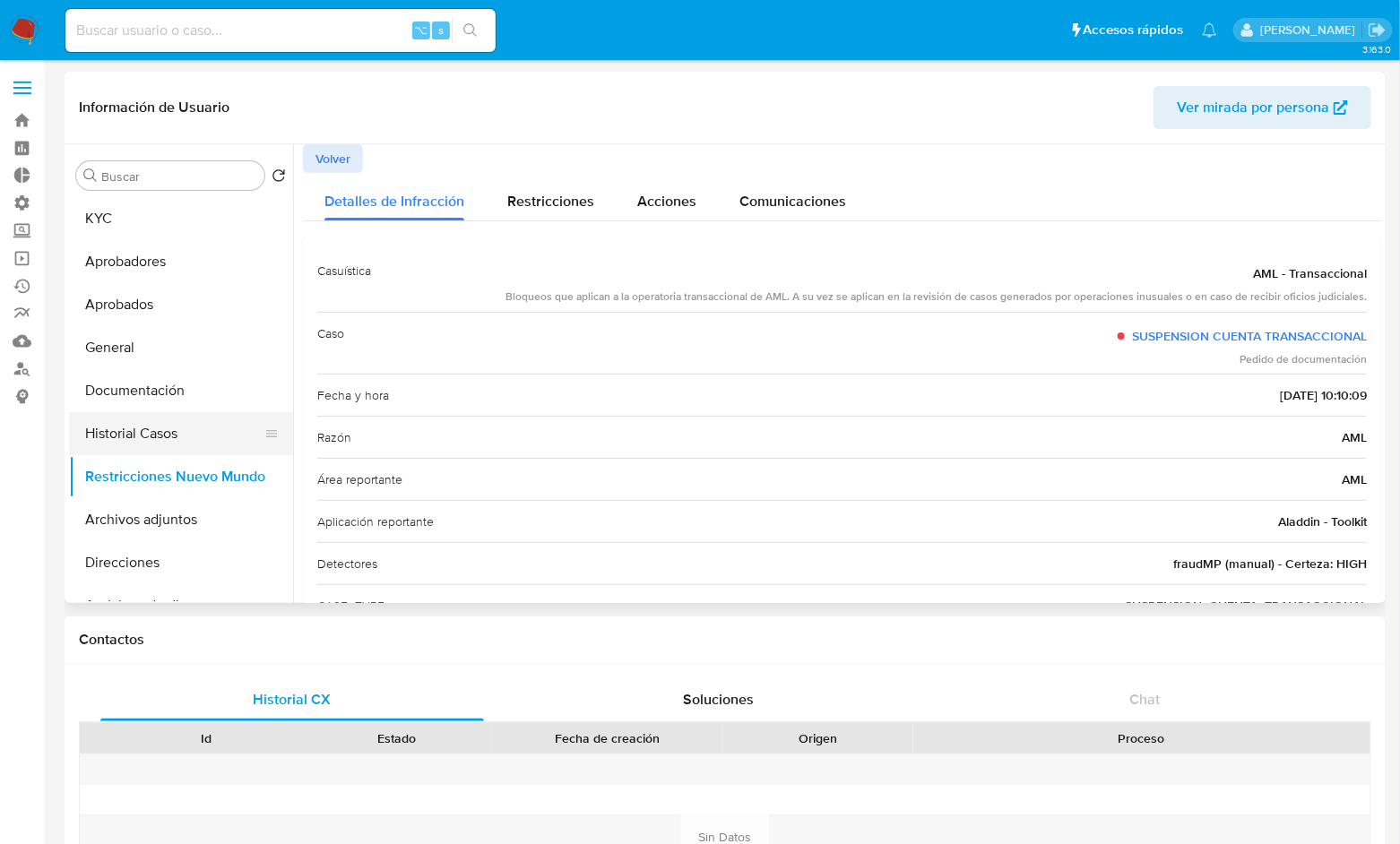
click at [157, 439] on button "Historial Casos" at bounding box center [174, 433] width 210 height 43
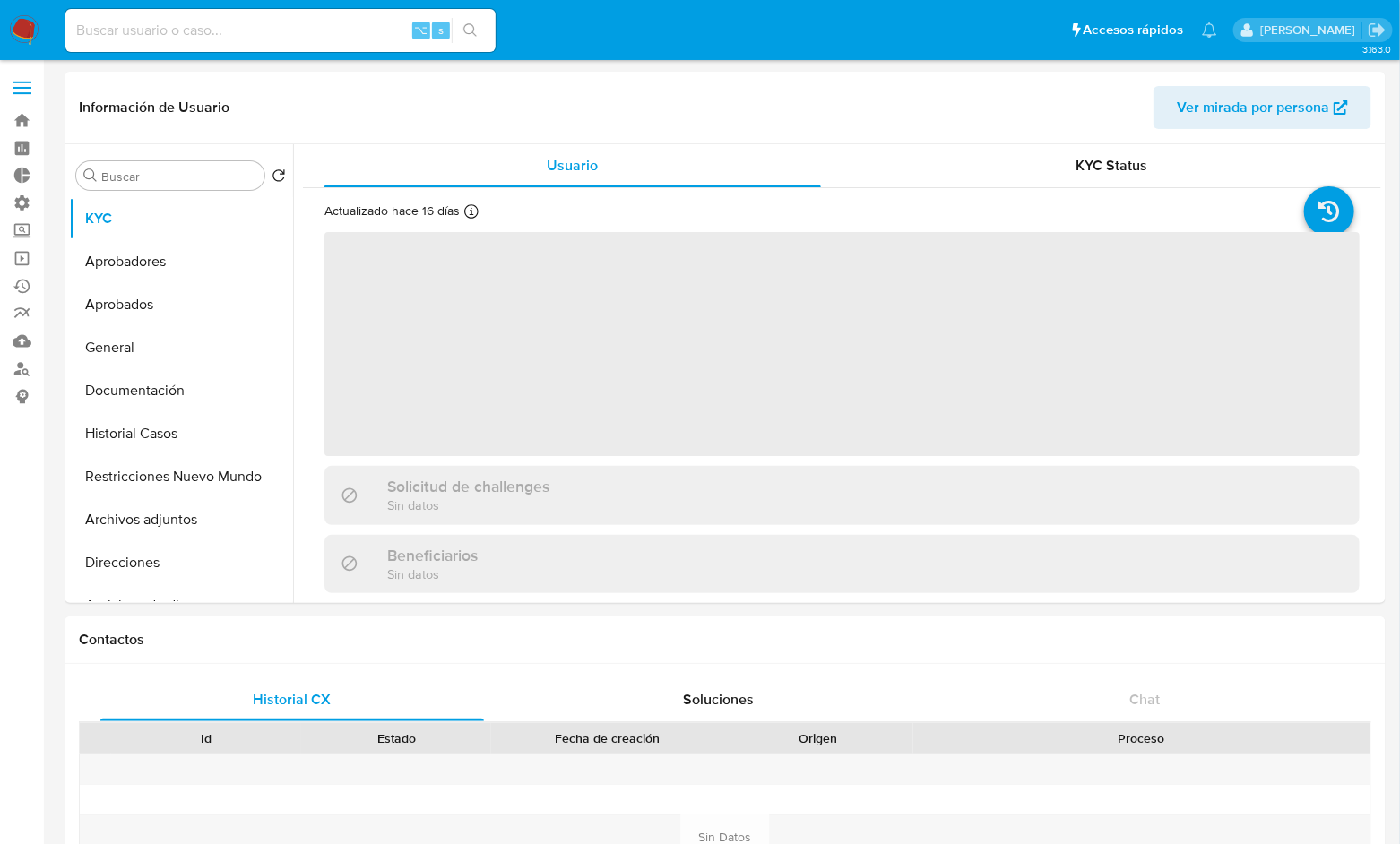
select select "10"
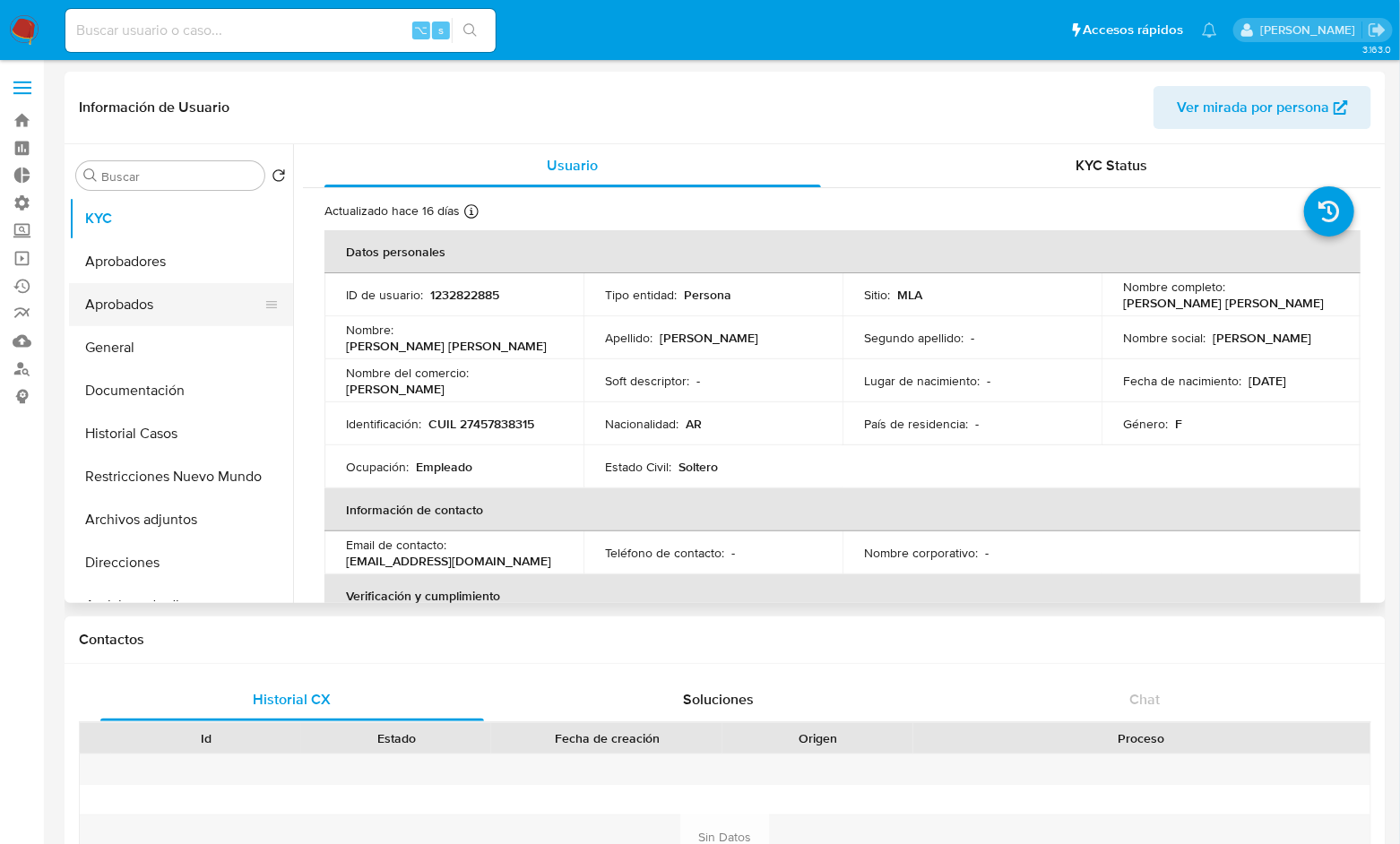
click at [165, 309] on button "Aprobados" at bounding box center [174, 304] width 210 height 43
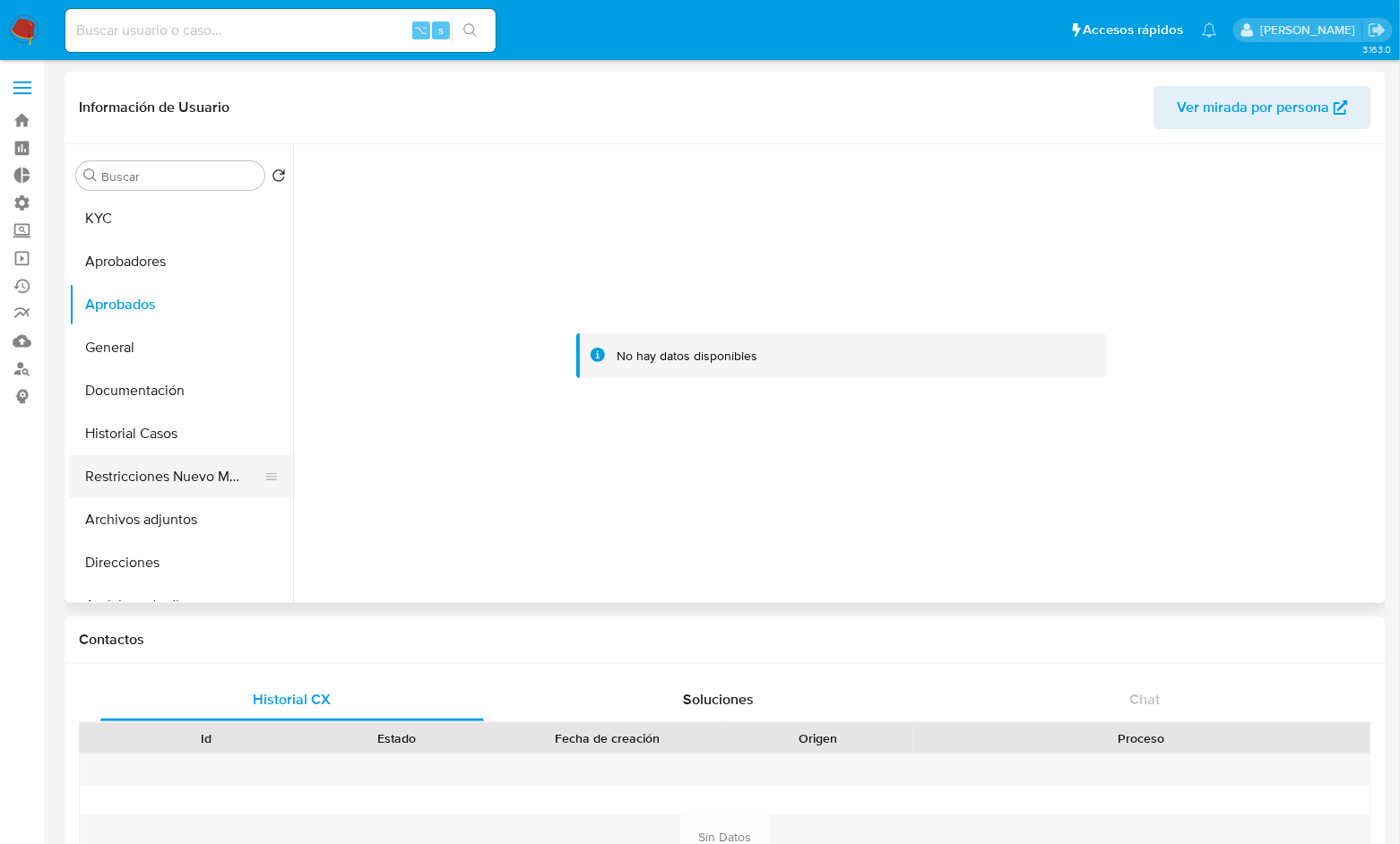
click at [177, 479] on button "Restricciones Nuevo Mundo" at bounding box center [174, 476] width 210 height 43
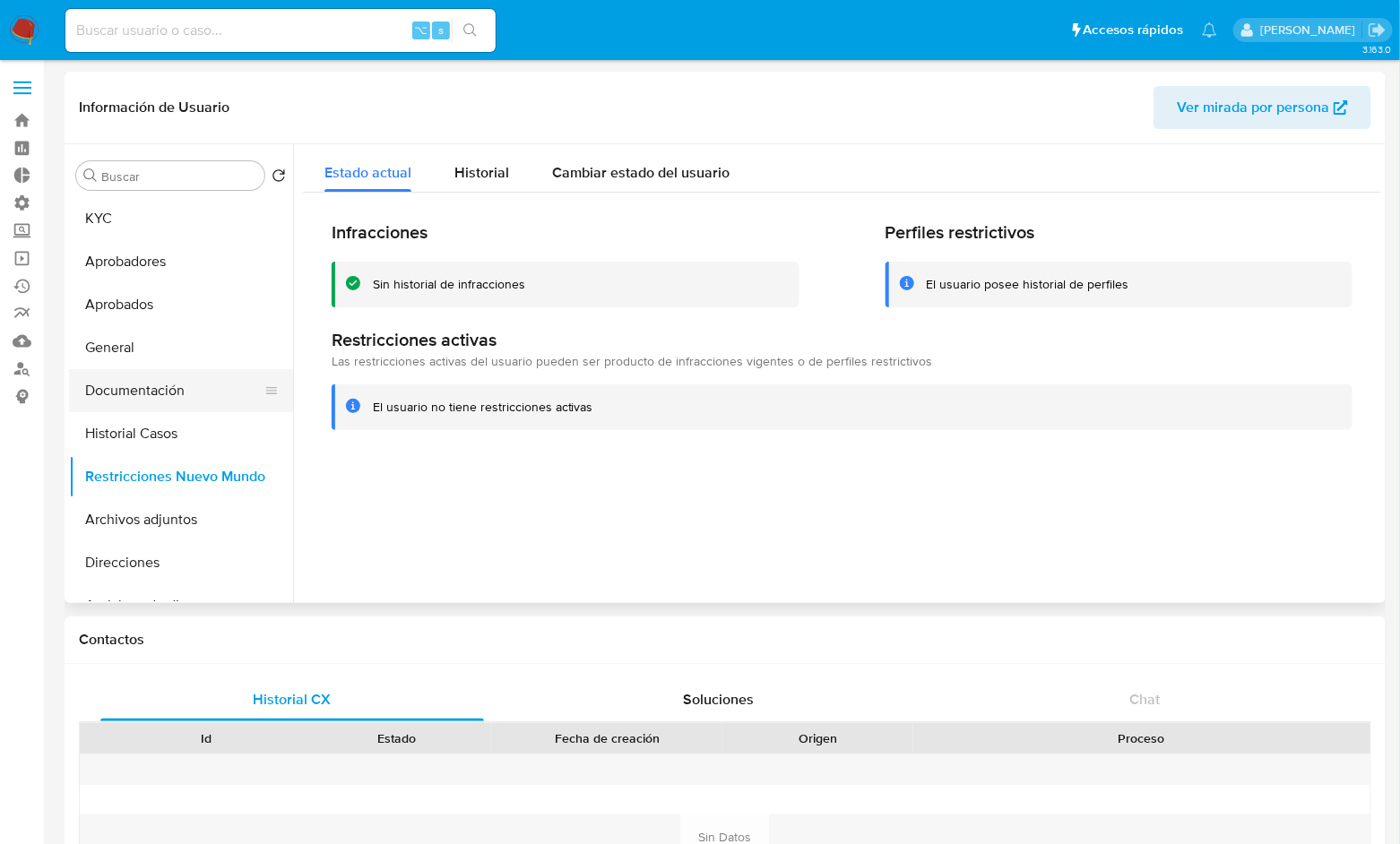
click at [175, 399] on button "Documentación" at bounding box center [174, 390] width 210 height 43
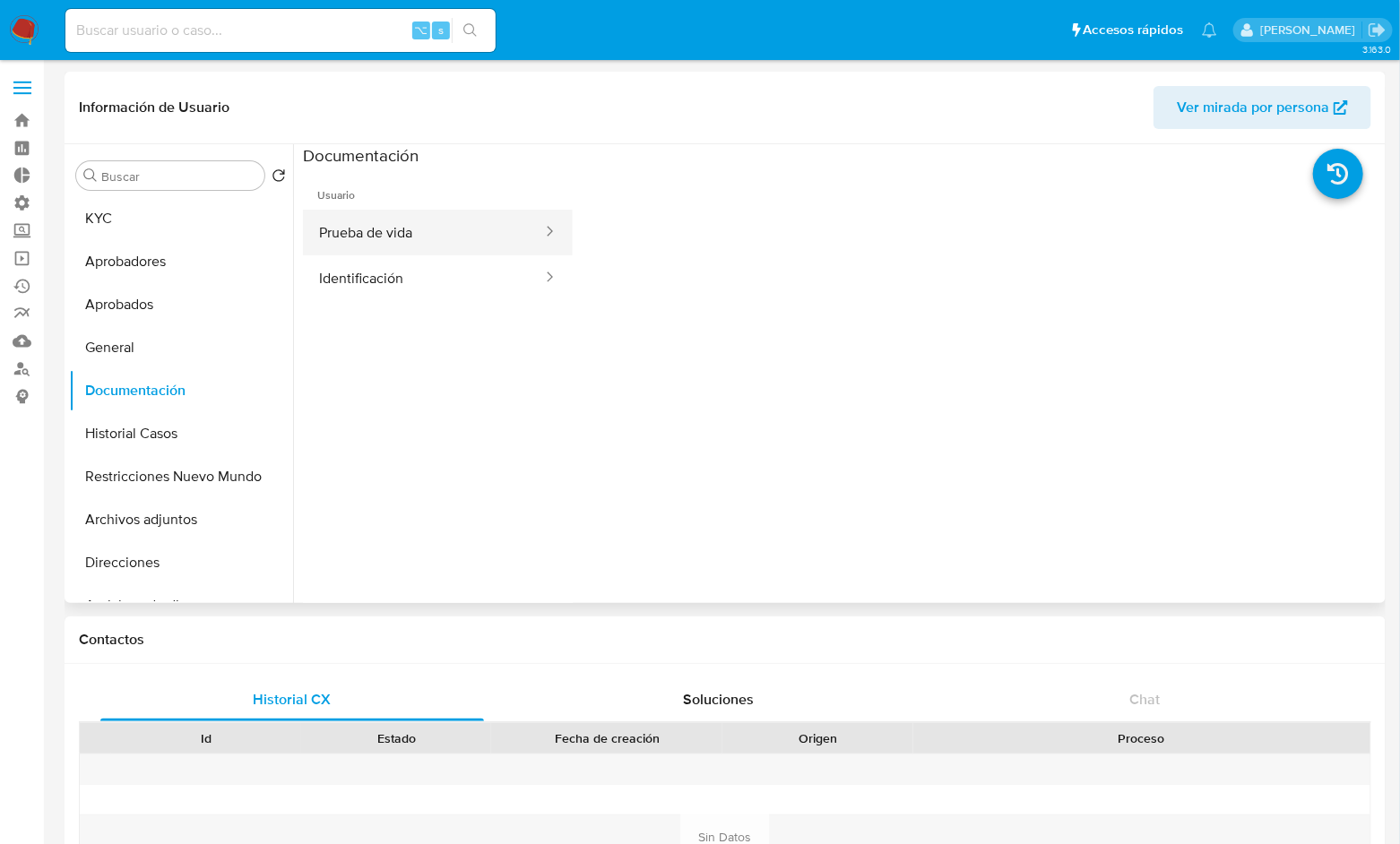
click at [402, 244] on button "Prueba de vida" at bounding box center [423, 233] width 241 height 46
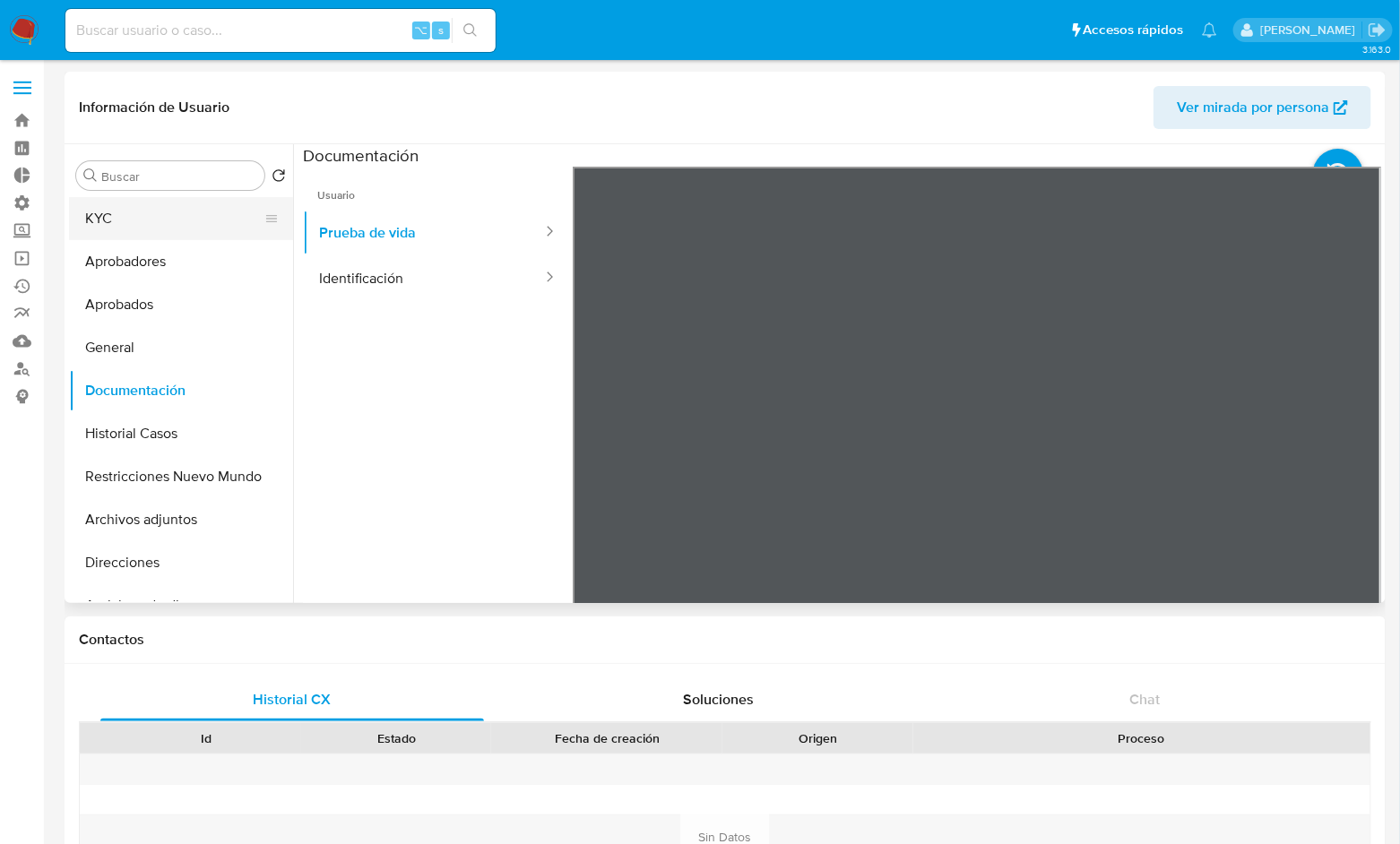
click at [124, 228] on button "KYC" at bounding box center [174, 218] width 210 height 43
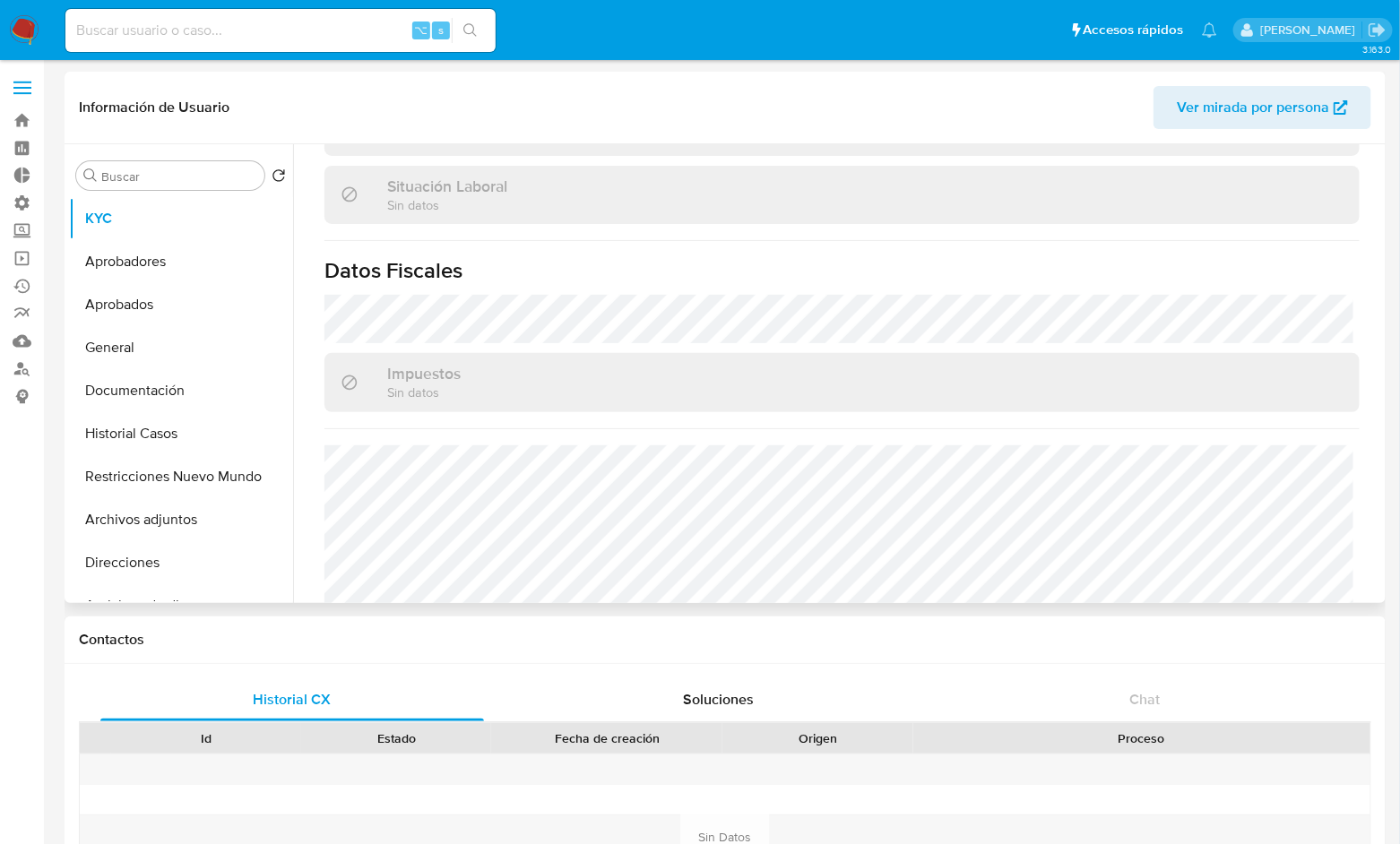
scroll to position [959, 0]
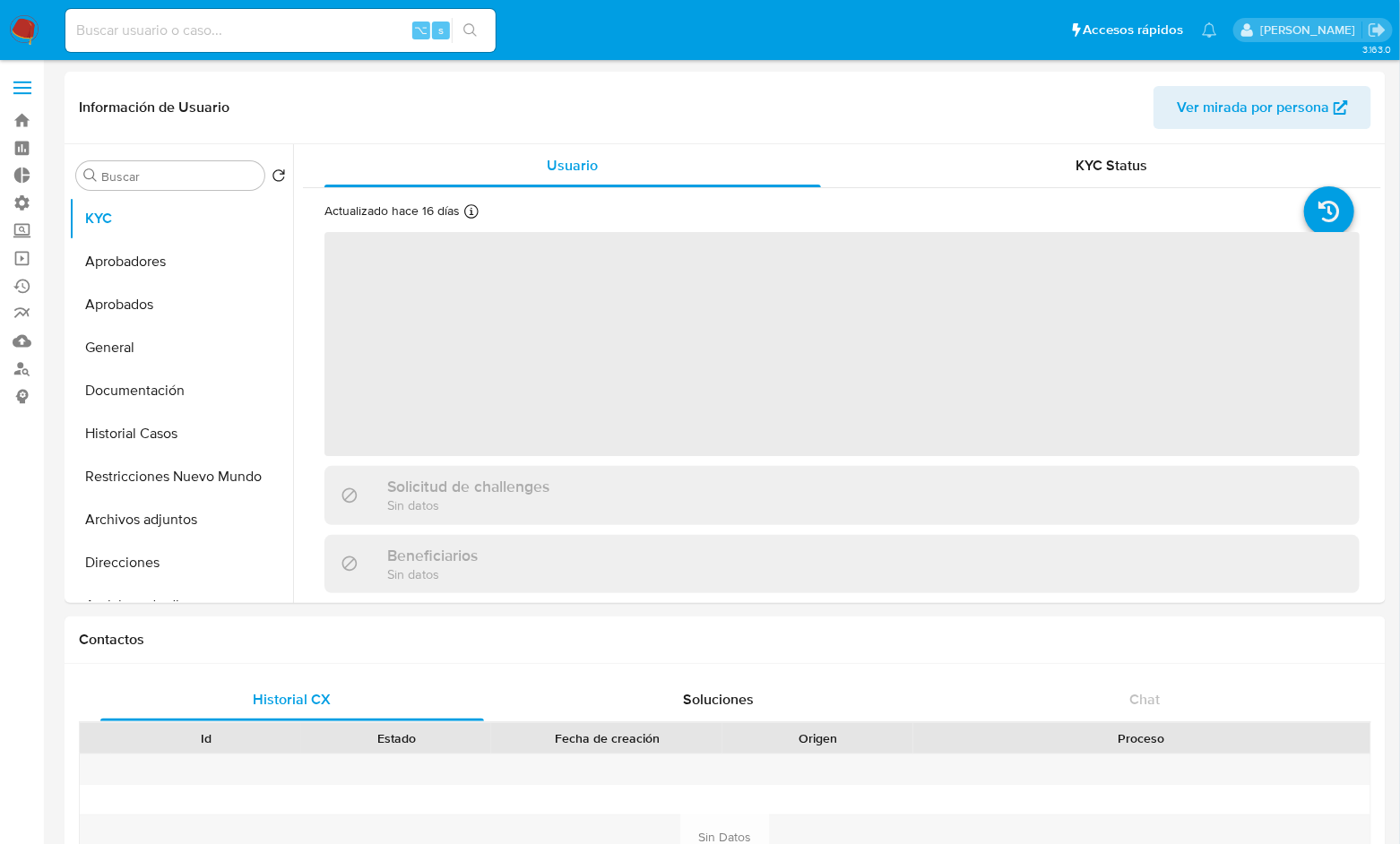
select select "10"
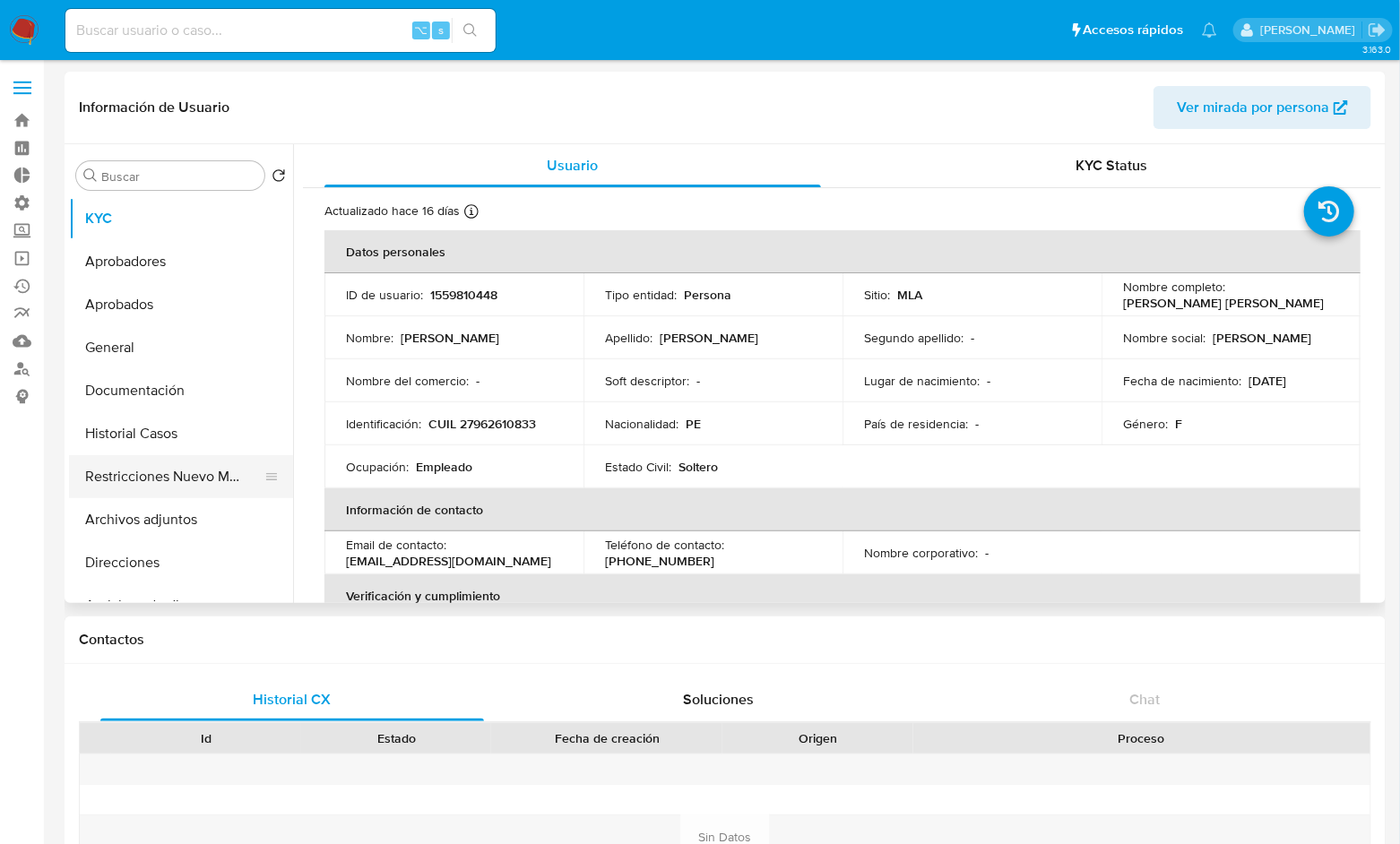
click at [186, 480] on button "Restricciones Nuevo Mundo" at bounding box center [174, 476] width 210 height 43
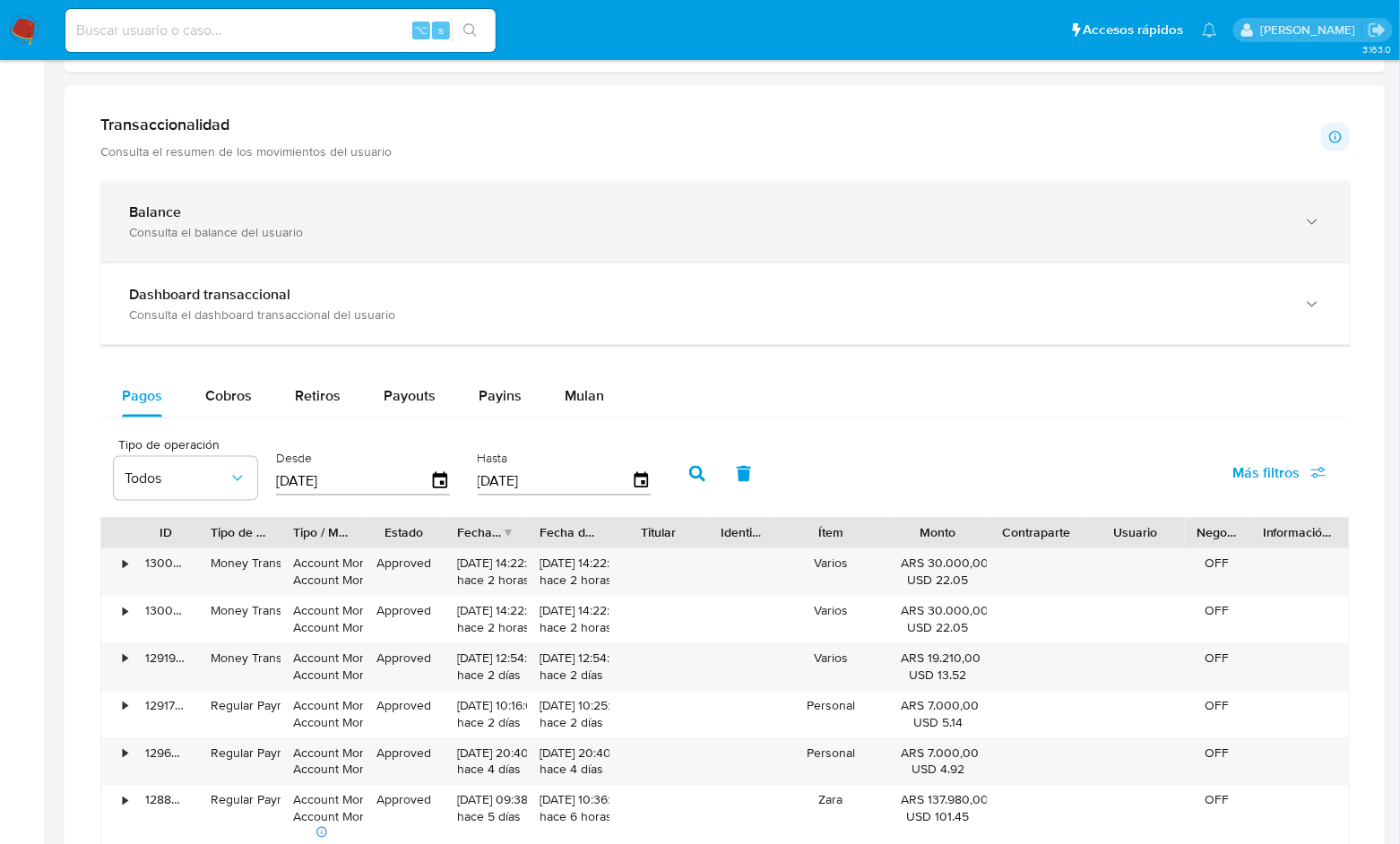
scroll to position [896, 0]
click at [721, 226] on div "Consulta el balance del usuario" at bounding box center [707, 230] width 1156 height 16
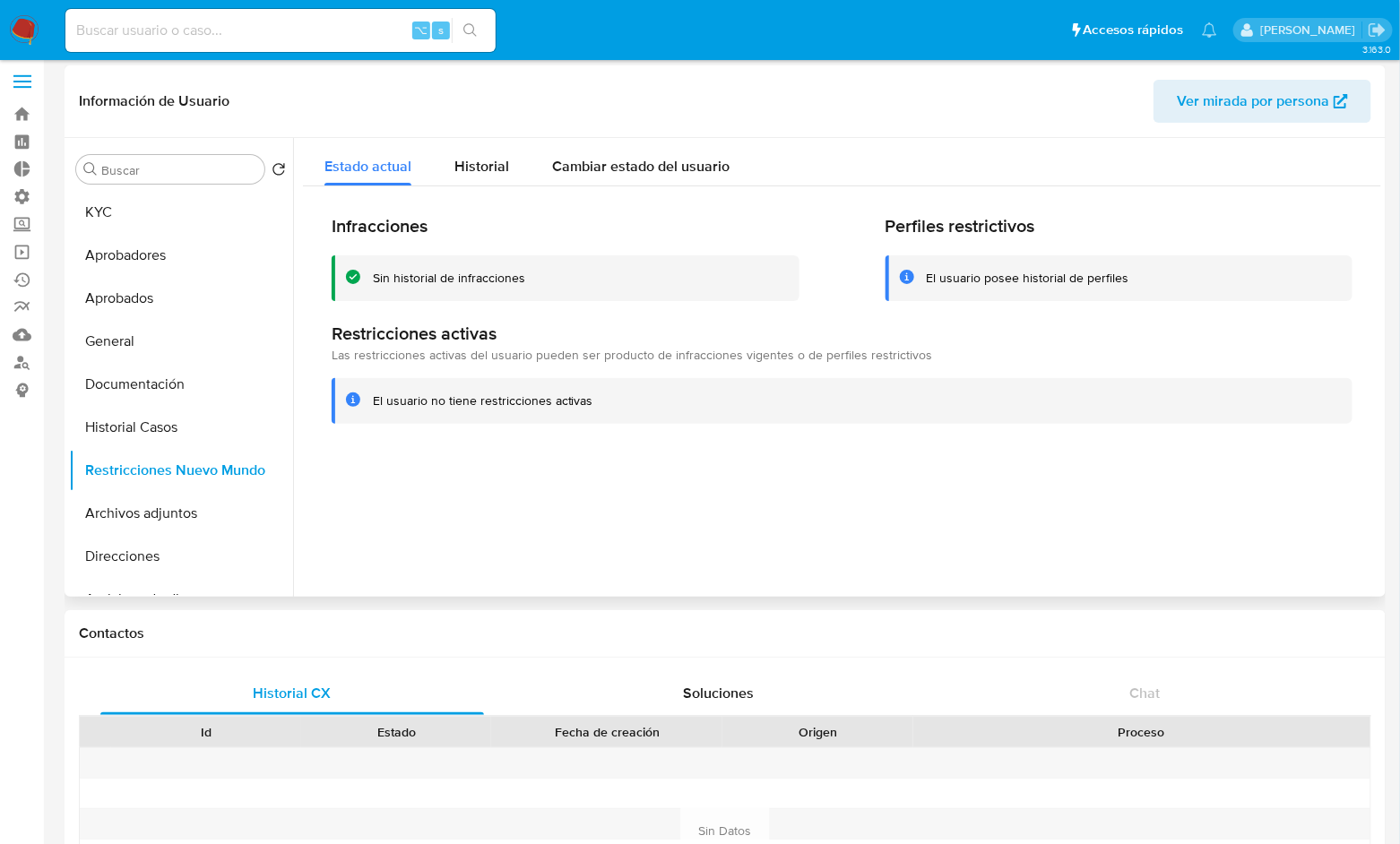
scroll to position [0, 0]
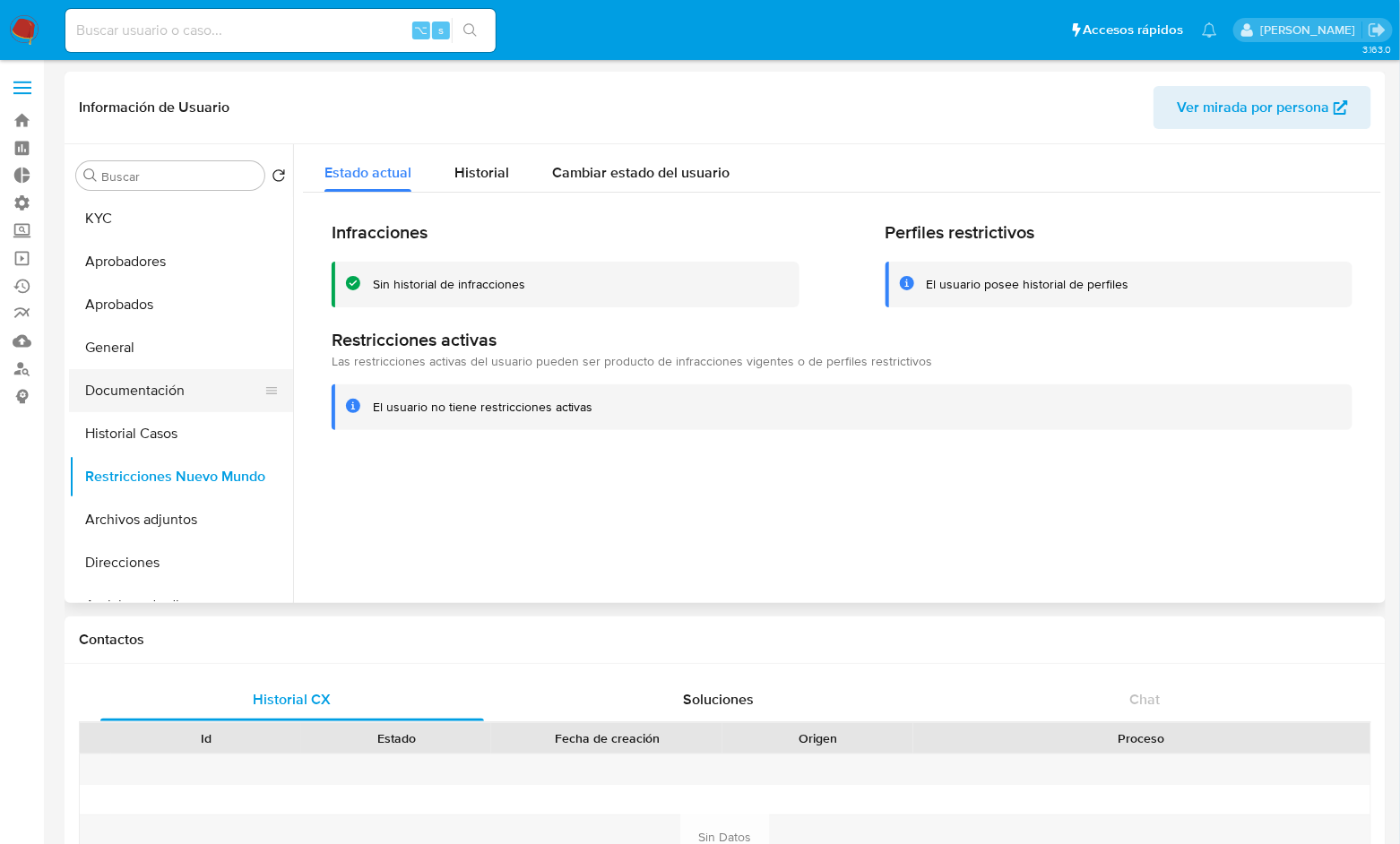
click at [147, 401] on button "Documentación" at bounding box center [174, 390] width 210 height 43
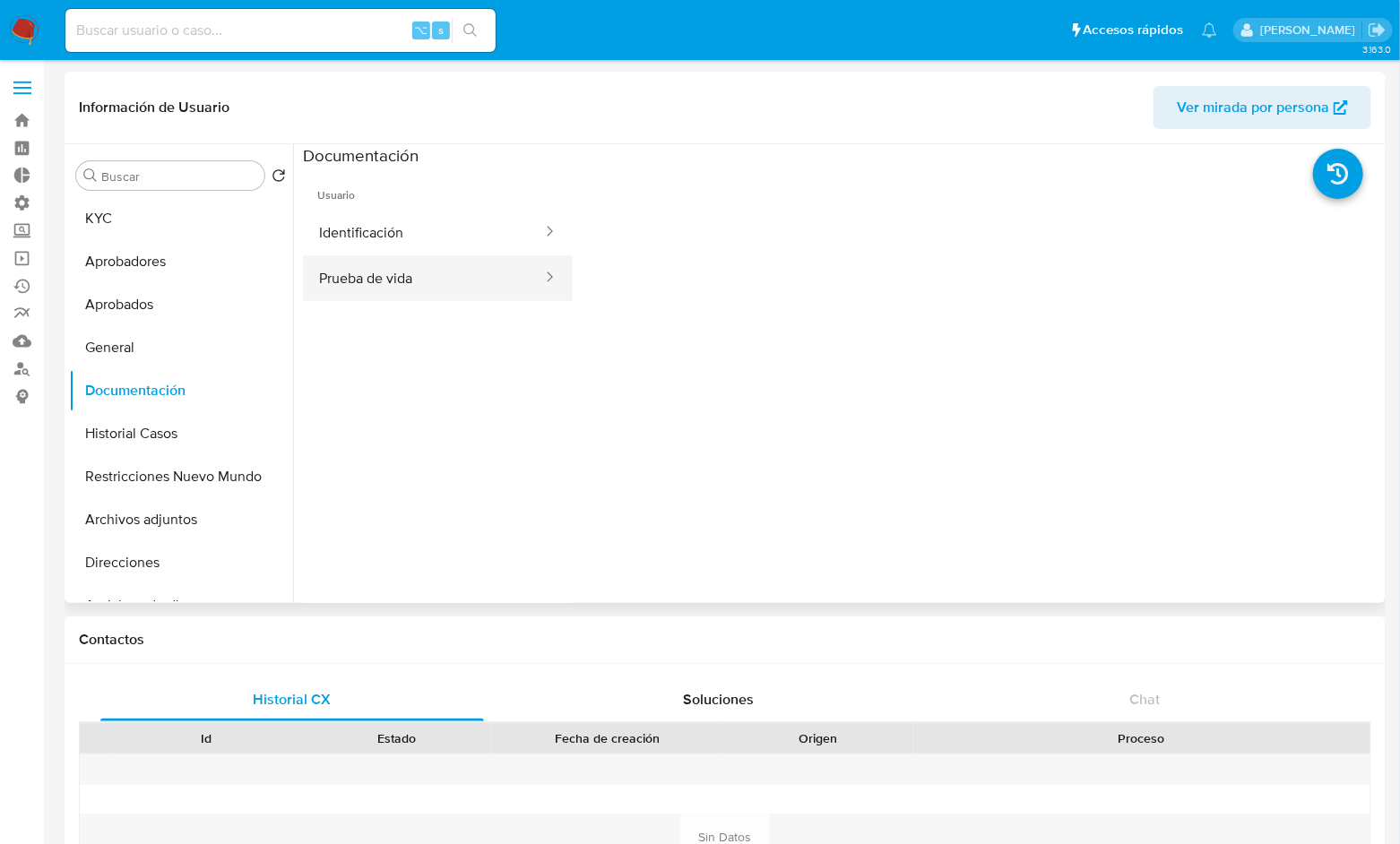
click at [433, 281] on button "Prueba de vida" at bounding box center [423, 278] width 241 height 46
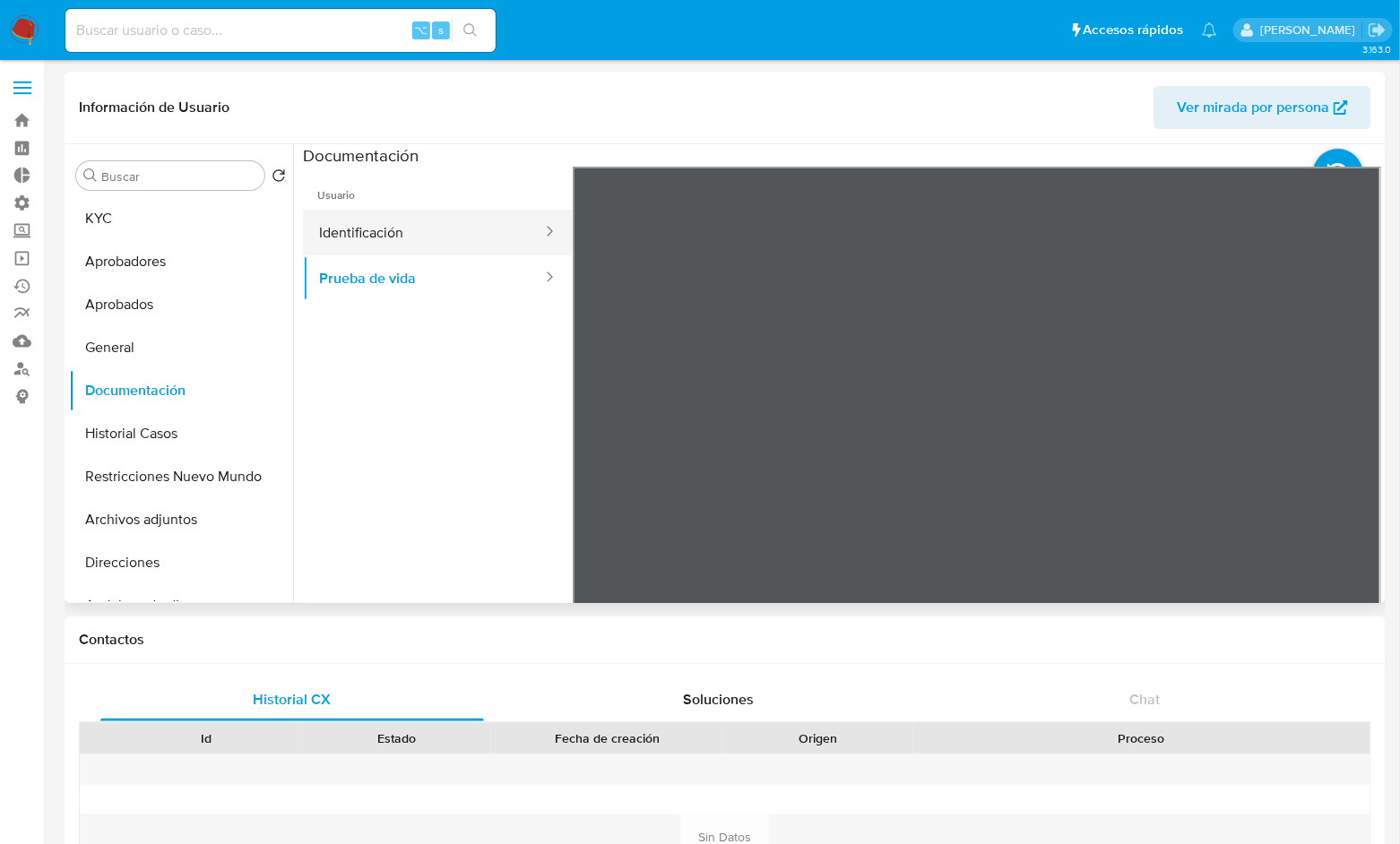
click at [414, 240] on button "Identificación" at bounding box center [423, 233] width 241 height 46
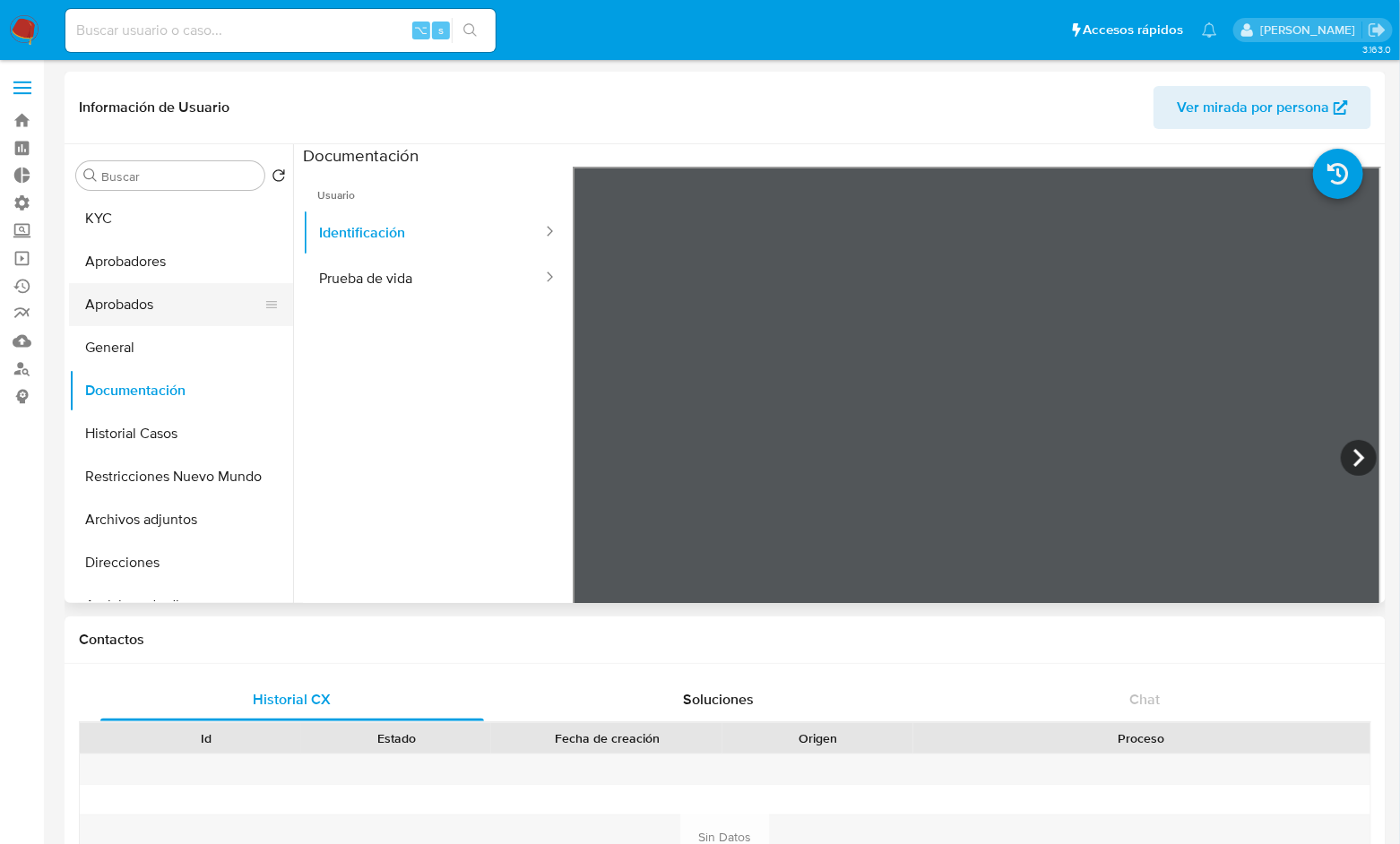
click at [176, 306] on button "Aprobados" at bounding box center [174, 304] width 210 height 43
